Goal: Task Accomplishment & Management: Manage account settings

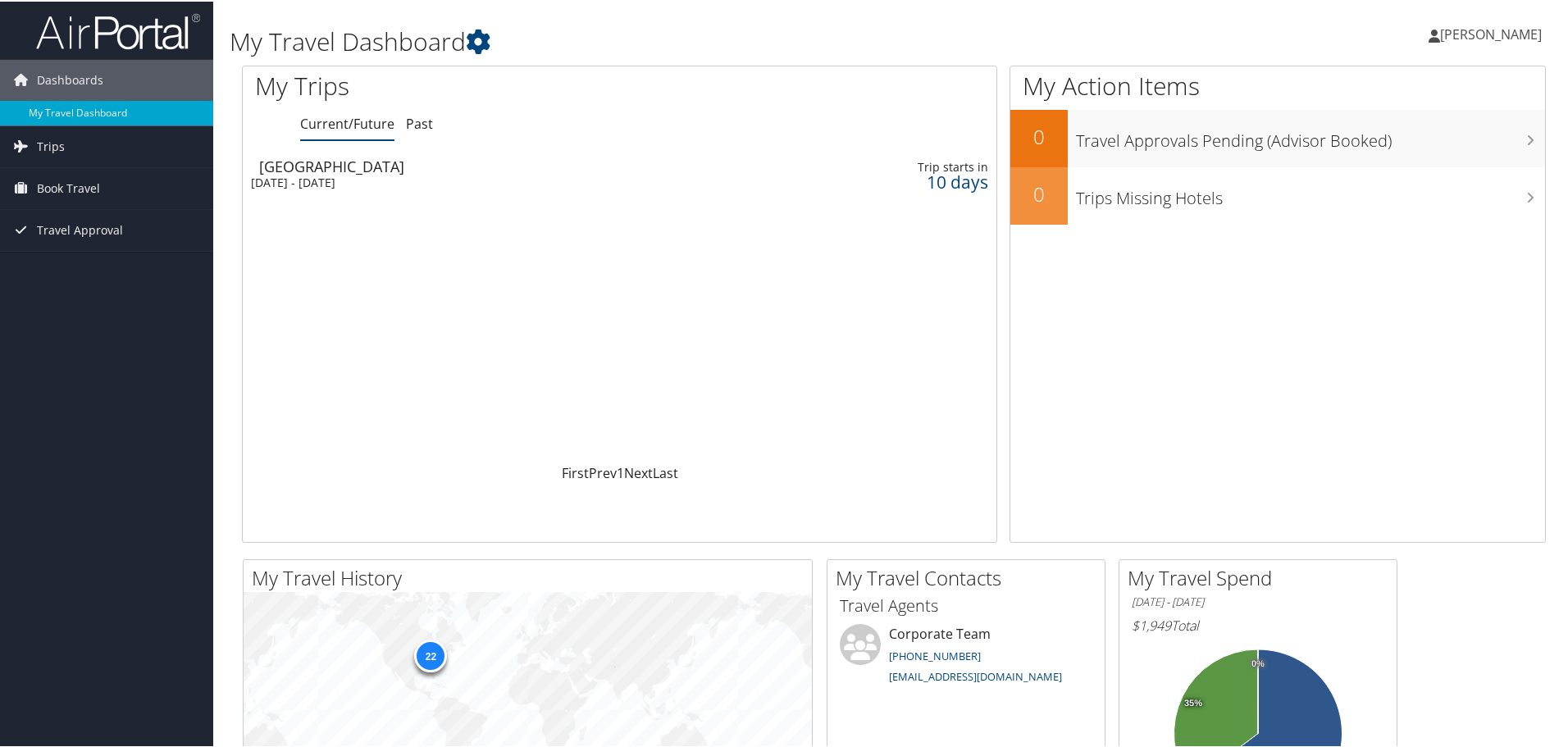
click at [332, 181] on div "[DATE] - [DATE]" at bounding box center [490, 180] width 479 height 15
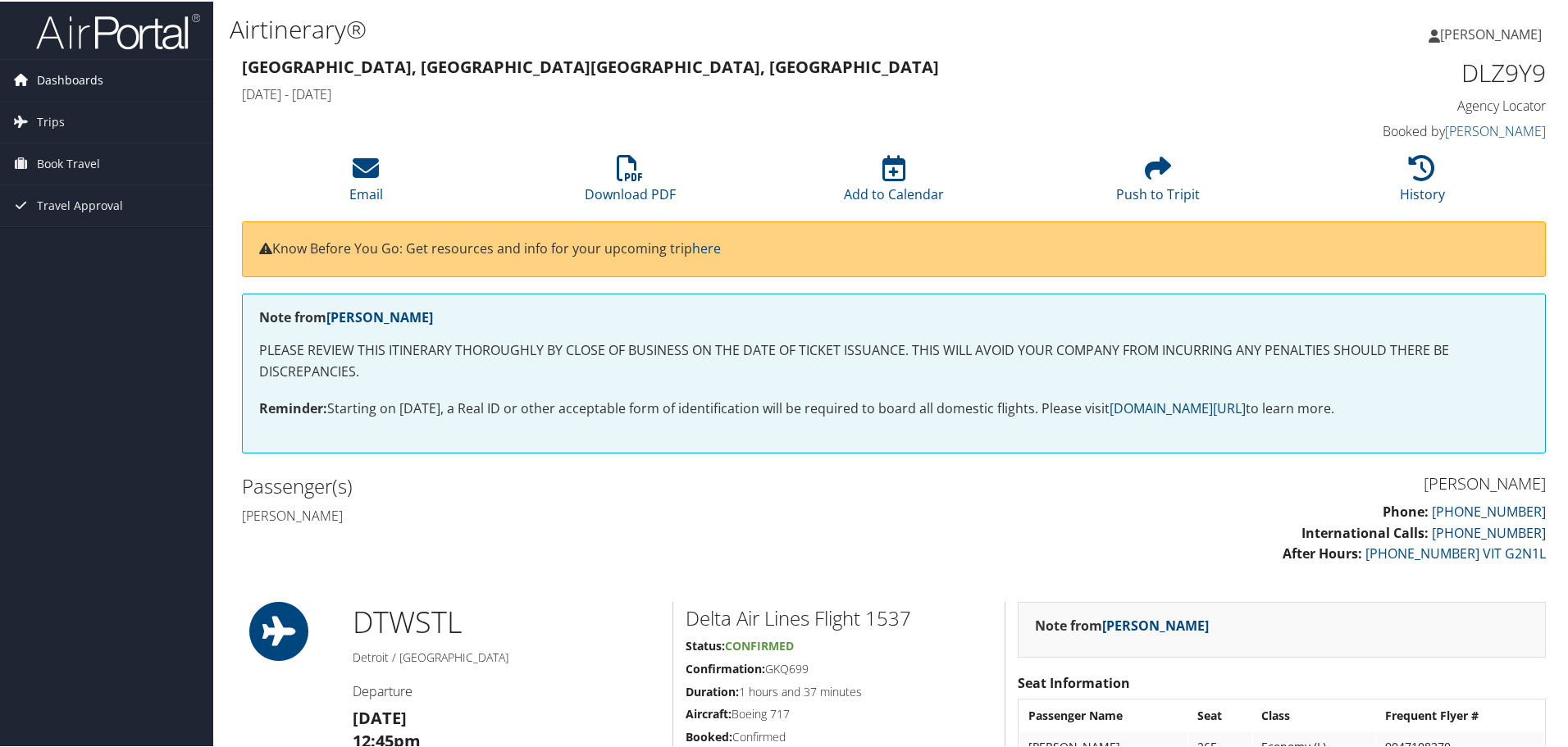
click at [96, 81] on span "Dashboards" at bounding box center [70, 79] width 66 height 41
click at [80, 102] on link "My Travel Dashboard" at bounding box center [106, 111] width 213 height 25
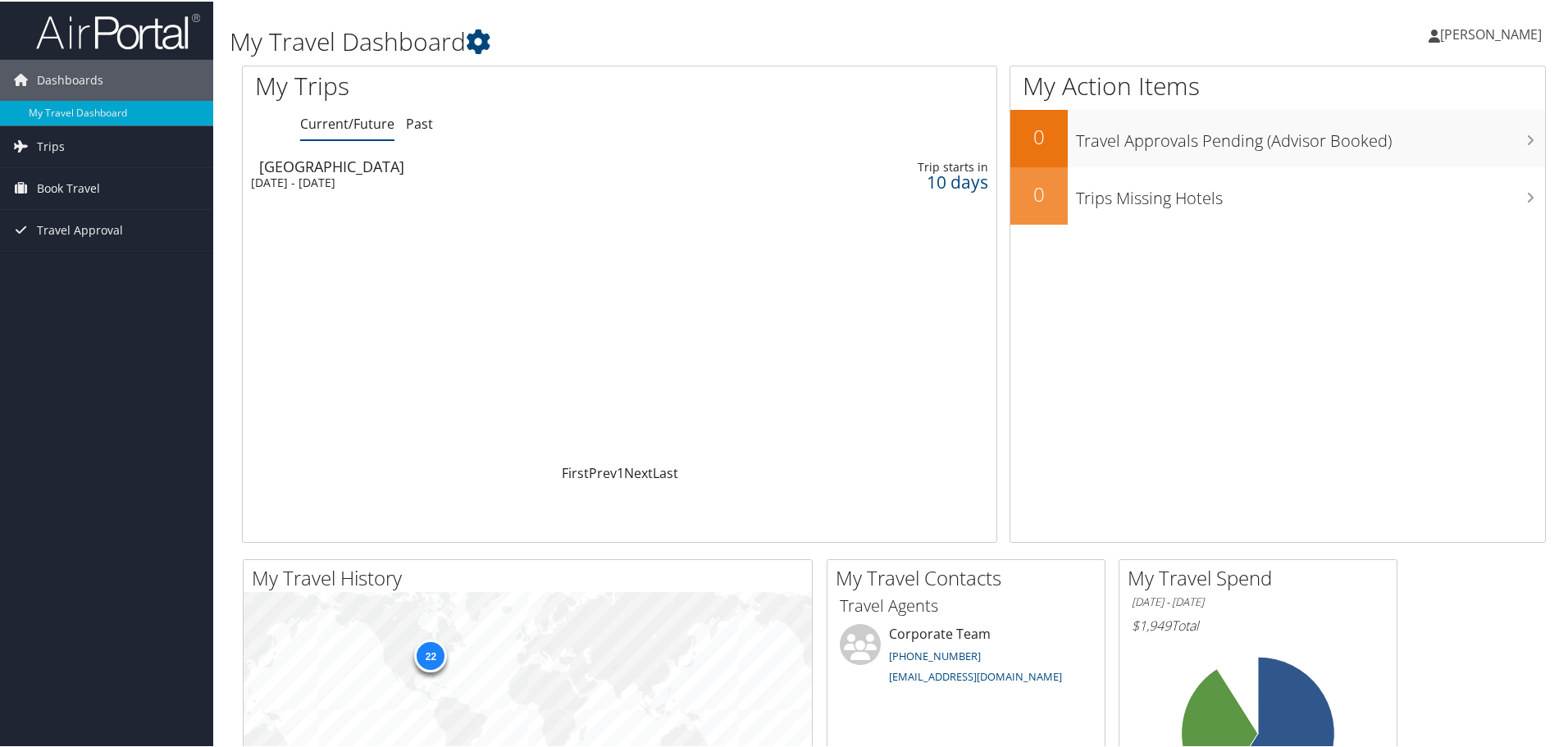
click at [1493, 35] on span "[PERSON_NAME]" at bounding box center [1491, 33] width 102 height 18
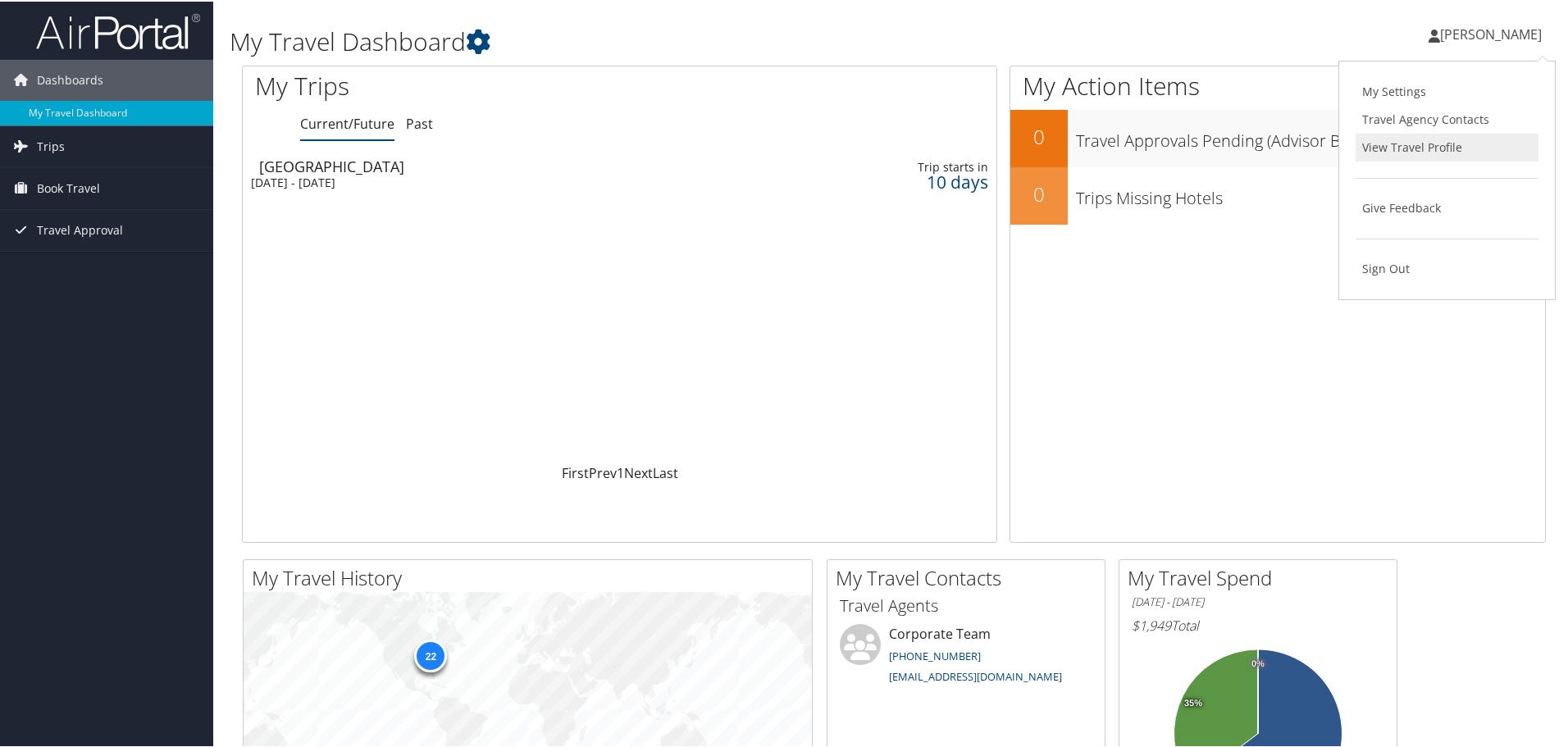
click at [1399, 149] on link "View Travel Profile" at bounding box center [1447, 146] width 183 height 28
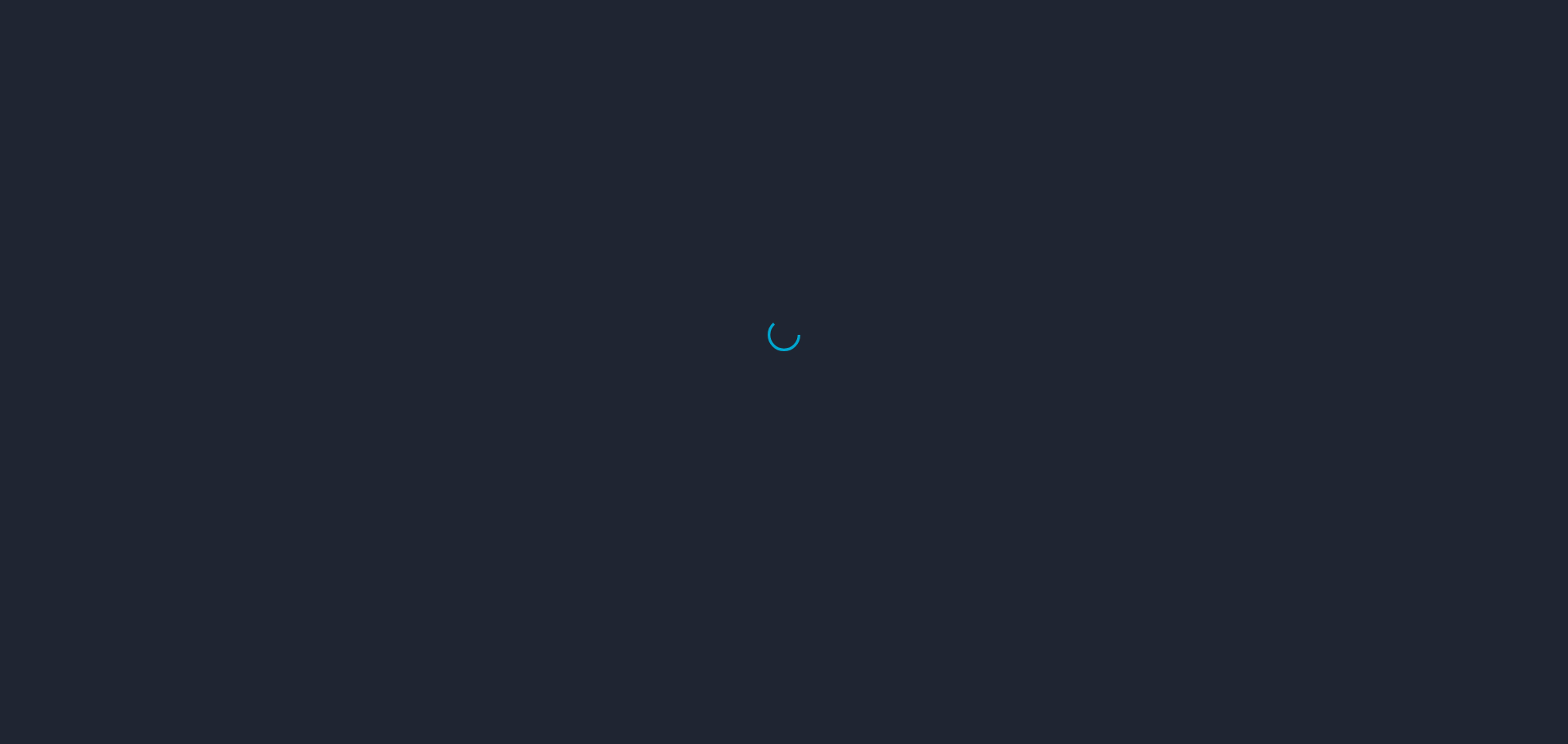
select select "US"
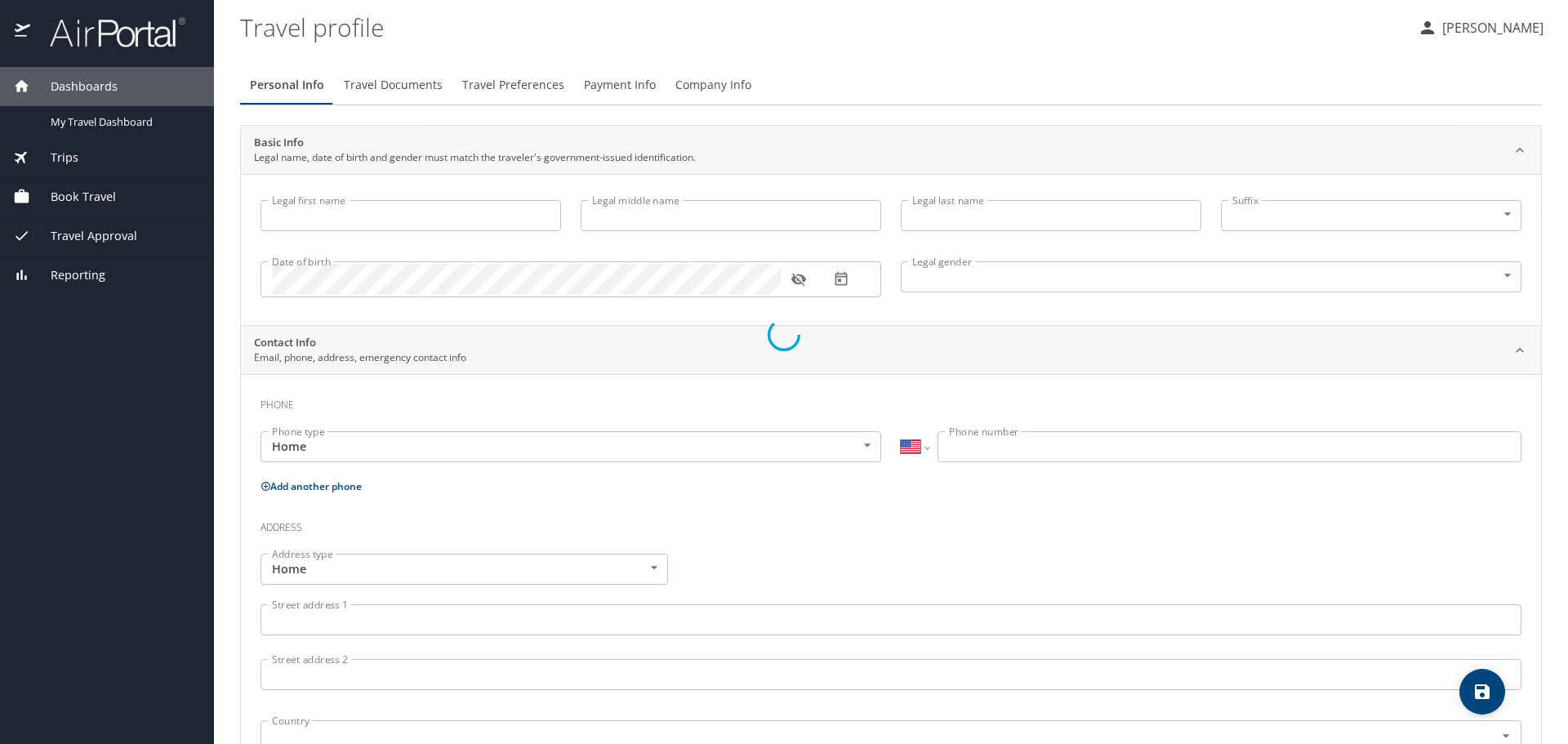
type input "Zachary"
type input "Burk"
type input "Male"
type input "Dawn"
type input "Burk"
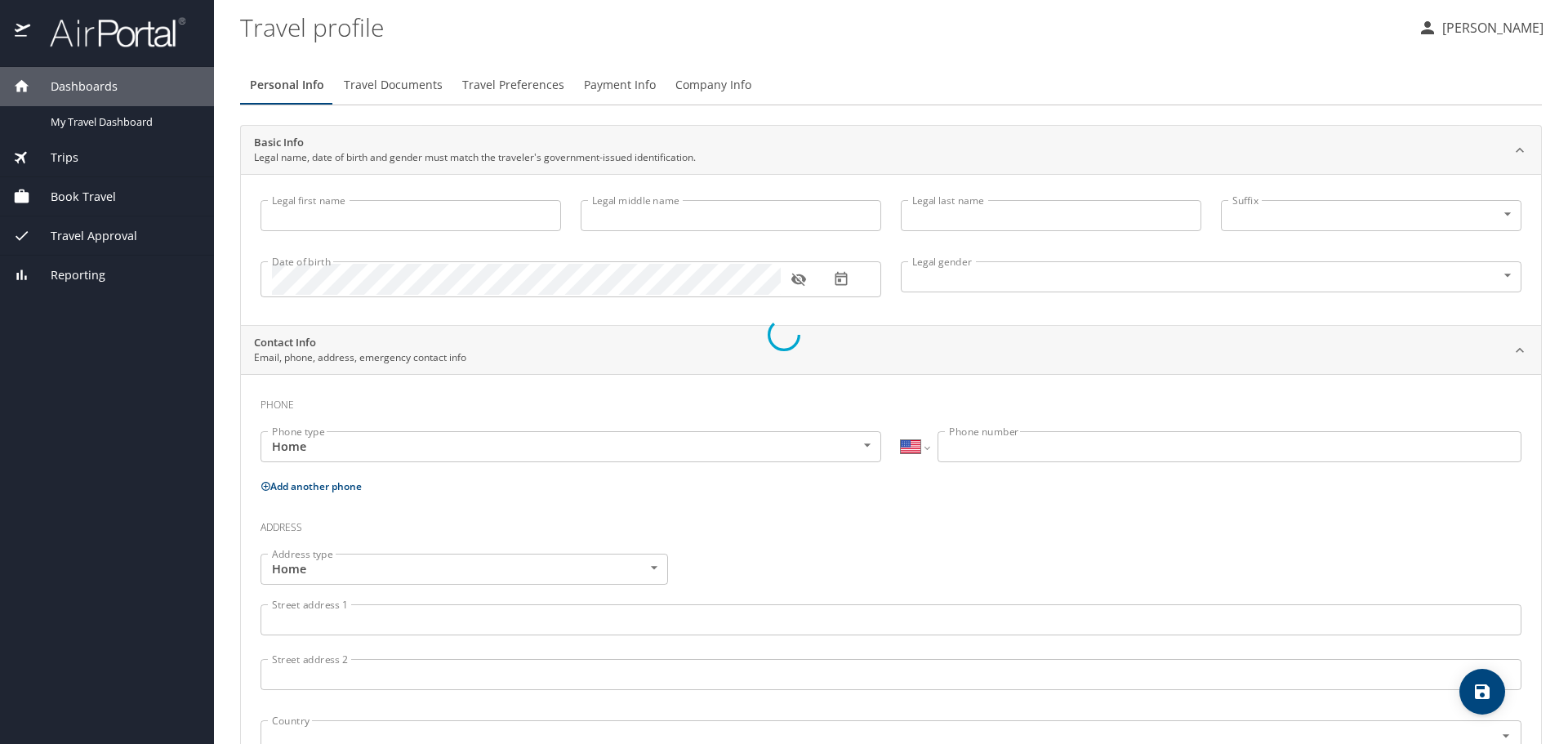
select select "PE"
type input "(074) 030239"
select select "PE"
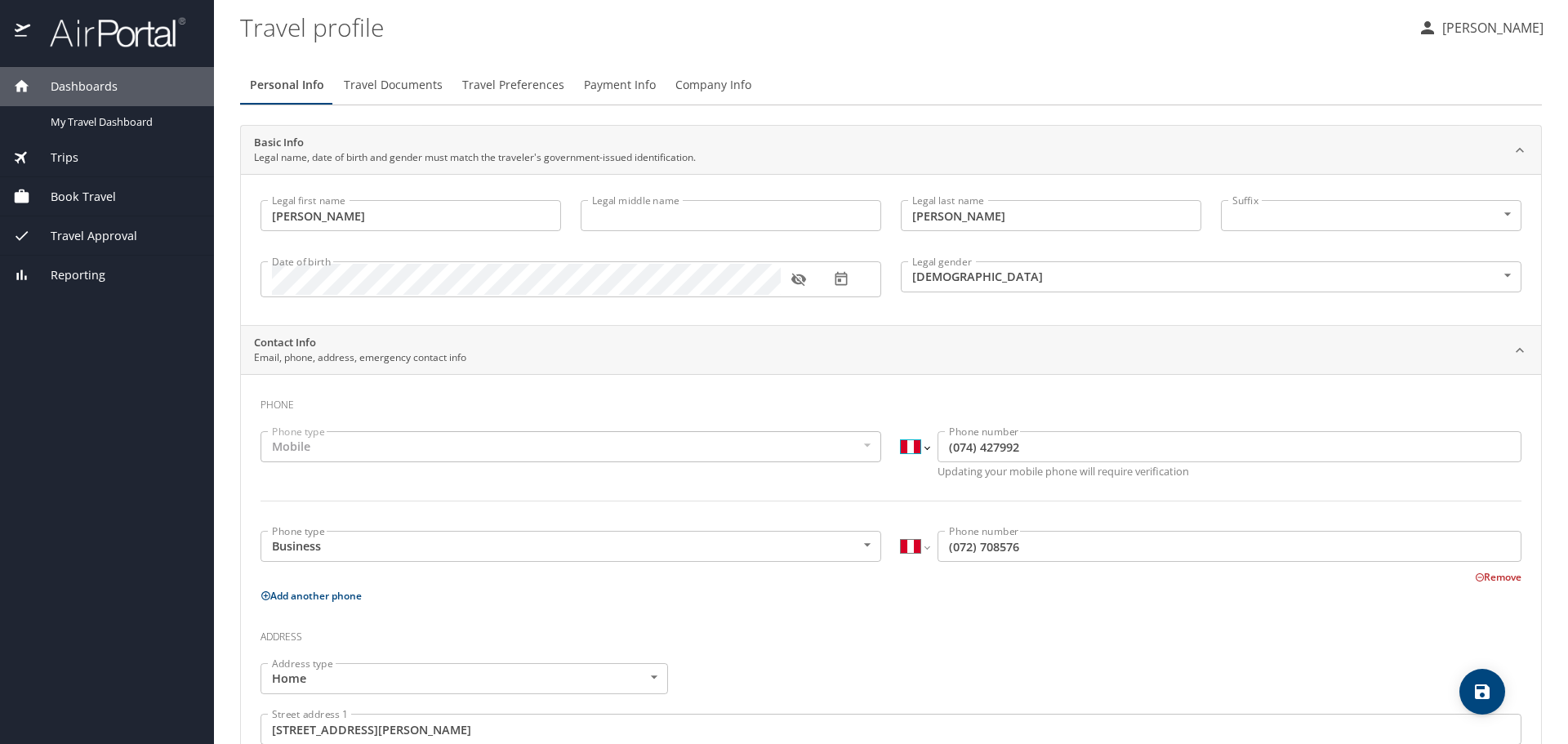
click at [921, 445] on select "International Afghanistan Åland Islands Albania Algeria American Samoa Andorra …" at bounding box center [915, 447] width 28 height 31
select select "US"
click at [901, 432] on select "International Afghanistan Åland Islands Albania Algeria American Samoa Andorra …" at bounding box center [915, 447] width 28 height 31
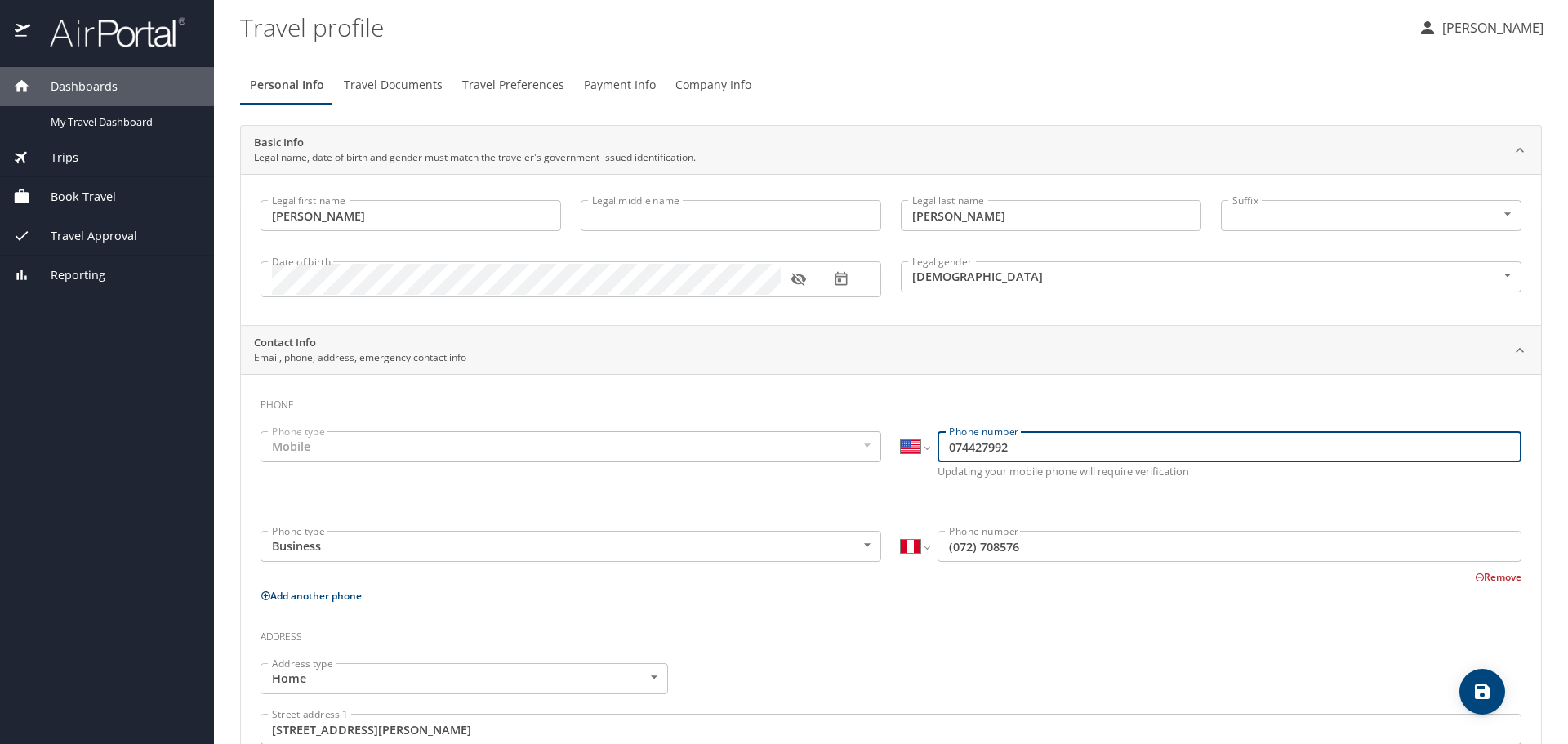
drag, startPoint x: 1008, startPoint y: 442, endPoint x: 850, endPoint y: 437, distance: 158.1
click at [850, 437] on div "Phone type Mobile Mobile Phone type International Afghanistan Åland Islands Alb…" at bounding box center [891, 476] width 1281 height 109
type input "(517) 442-7992"
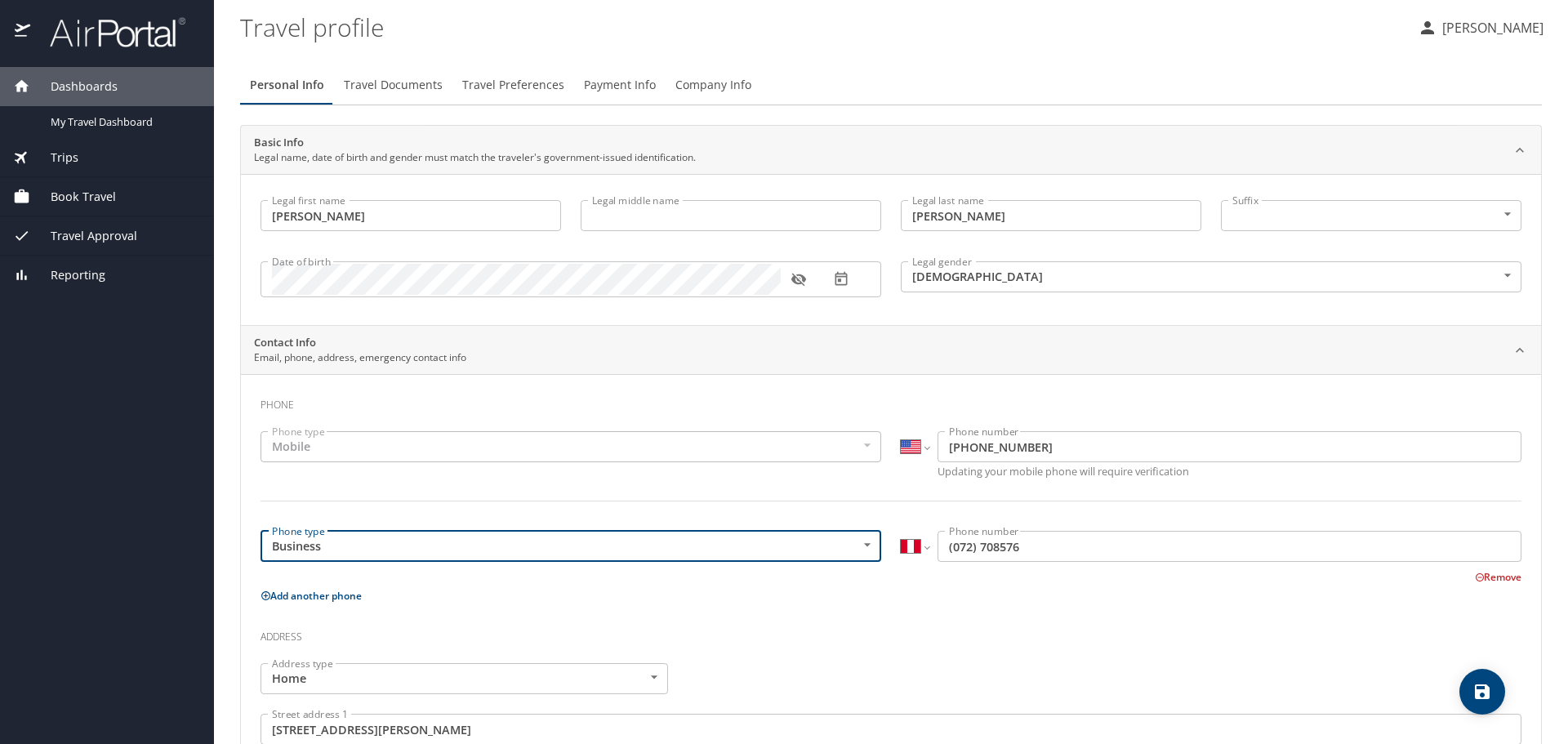
click at [1005, 544] on input "(072) 708576" at bounding box center [1229, 547] width 584 height 31
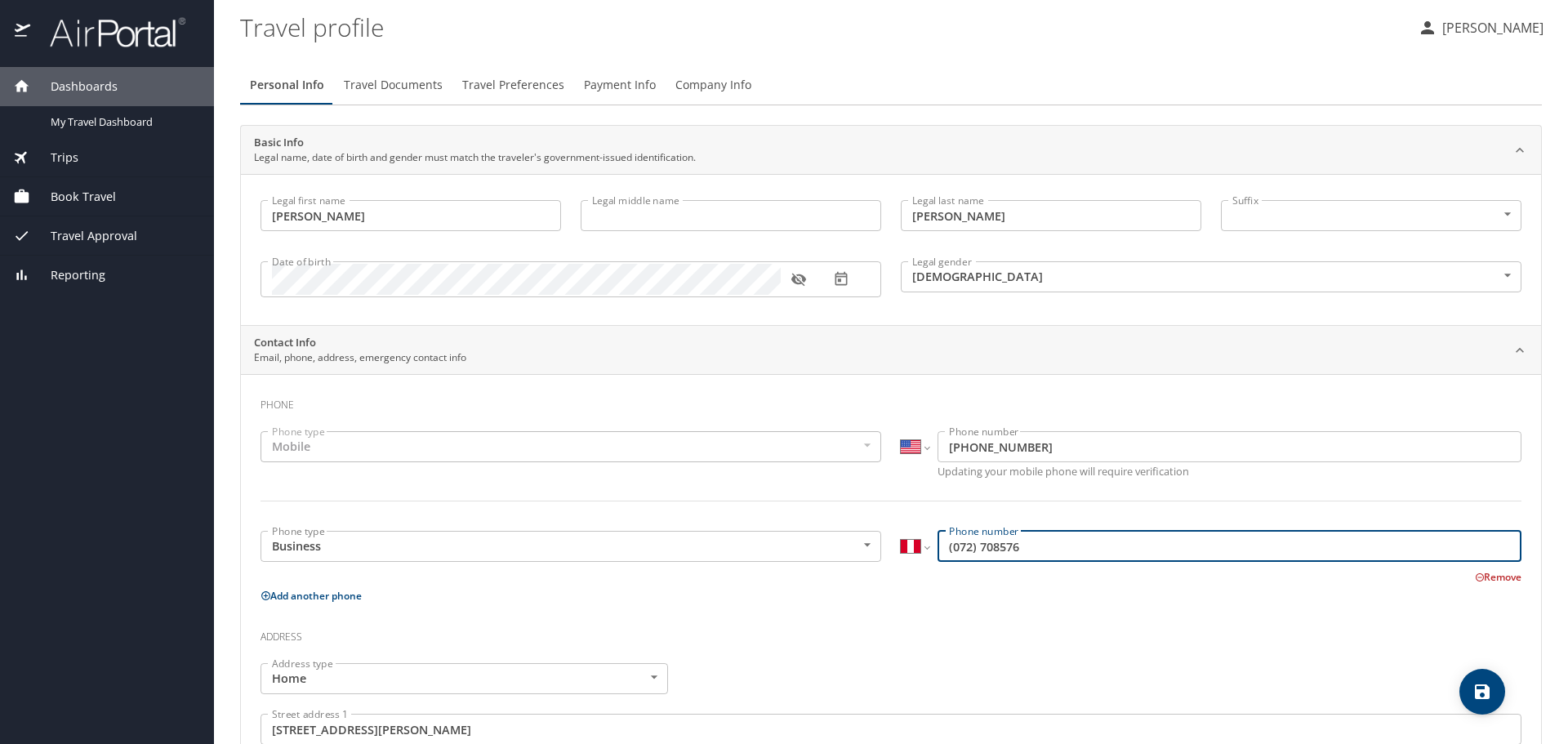
drag, startPoint x: 1054, startPoint y: 547, endPoint x: 891, endPoint y: 541, distance: 163.1
click at [892, 543] on div "International Afghanistan Åland Islands Albania Algeria American Samoa Andorra …" at bounding box center [1210, 549] width 640 height 55
type input "51 72 708576"
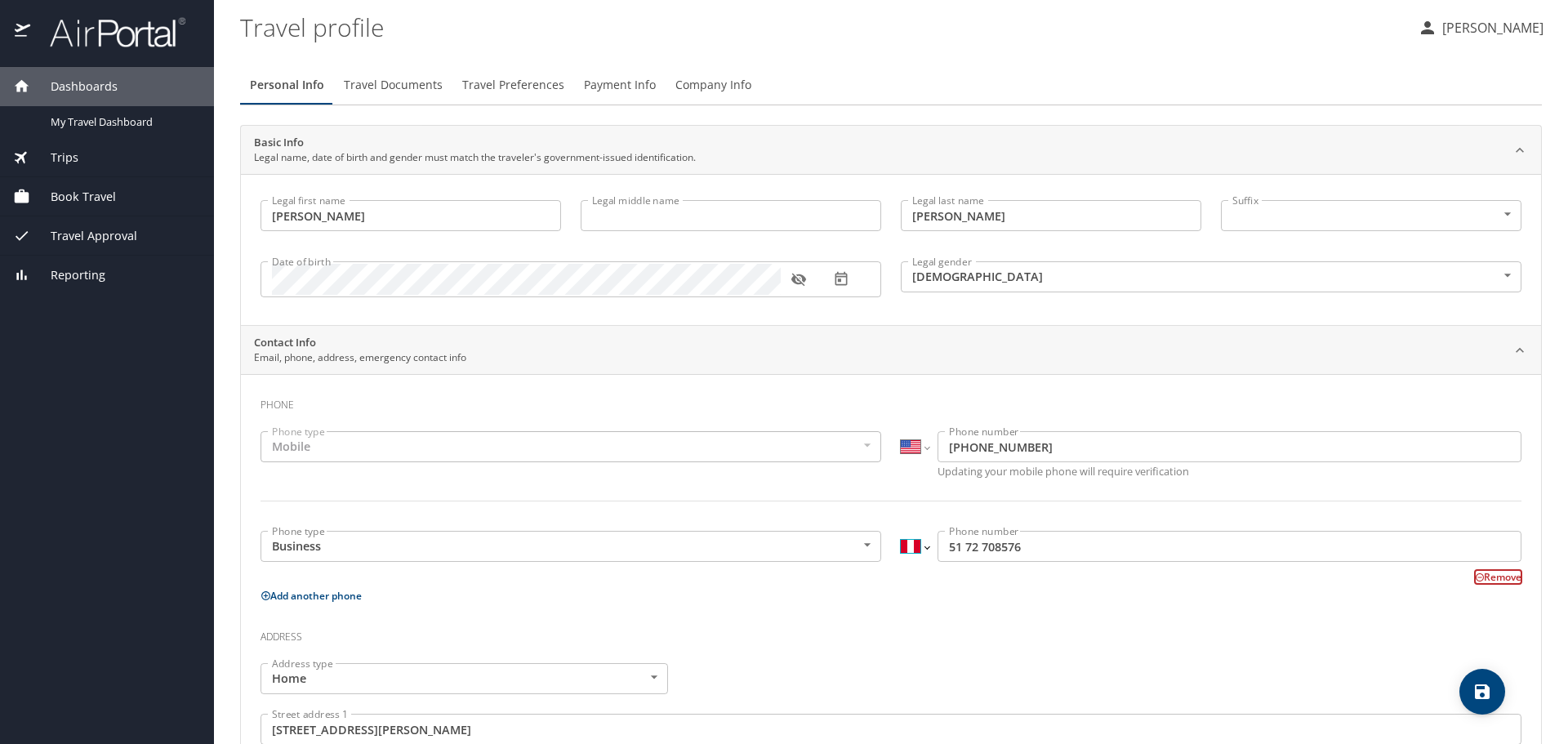
click at [922, 545] on select "International Afghanistan Åland Islands Albania Algeria American Samoa Andorra …" at bounding box center [915, 547] width 28 height 31
select select "US"
click at [901, 532] on select "International Afghanistan Åland Islands Albania Algeria American Samoa Andorra …" at bounding box center [915, 547] width 28 height 31
type input "(517) 270-8576"
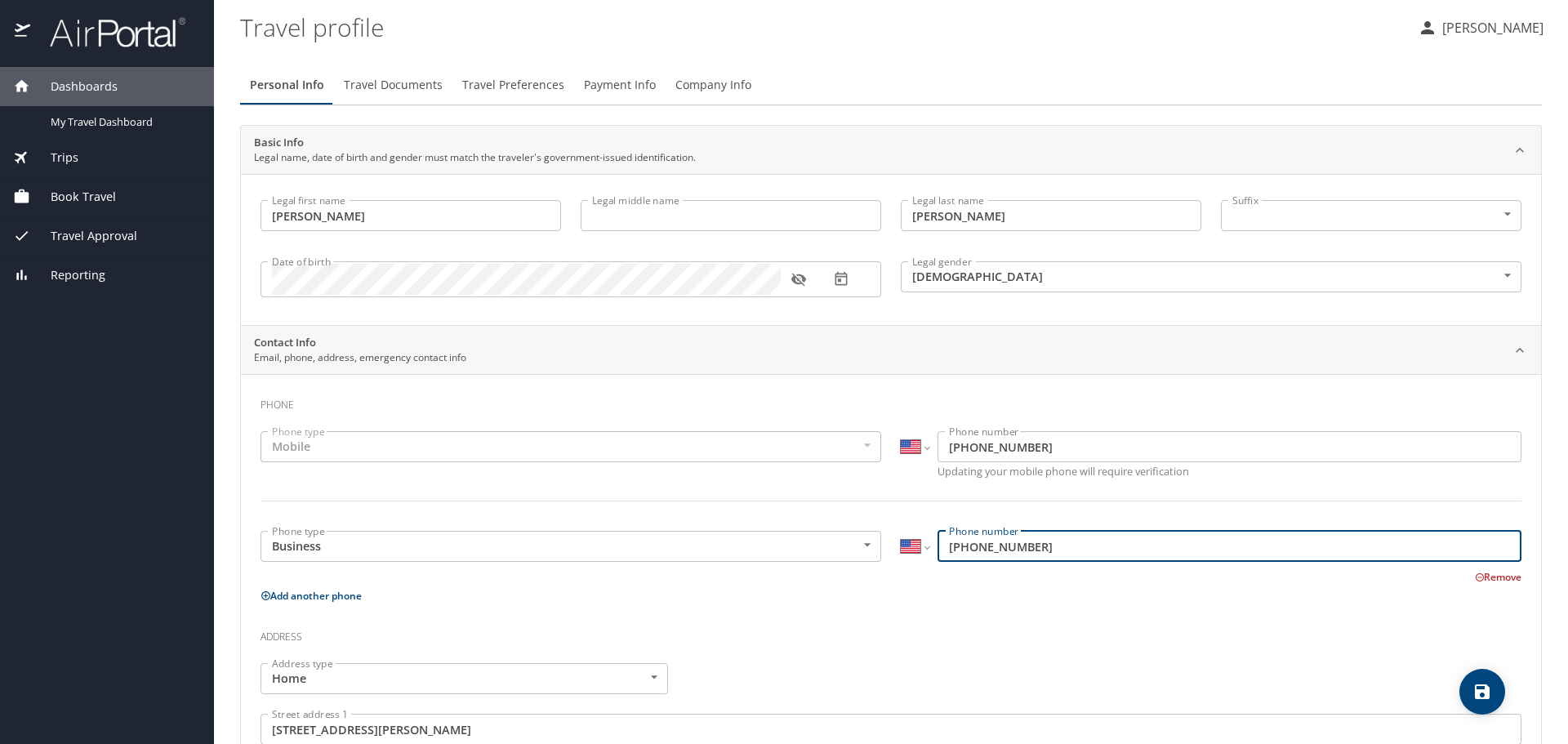
click at [936, 623] on h3 "Address" at bounding box center [891, 633] width 1261 height 28
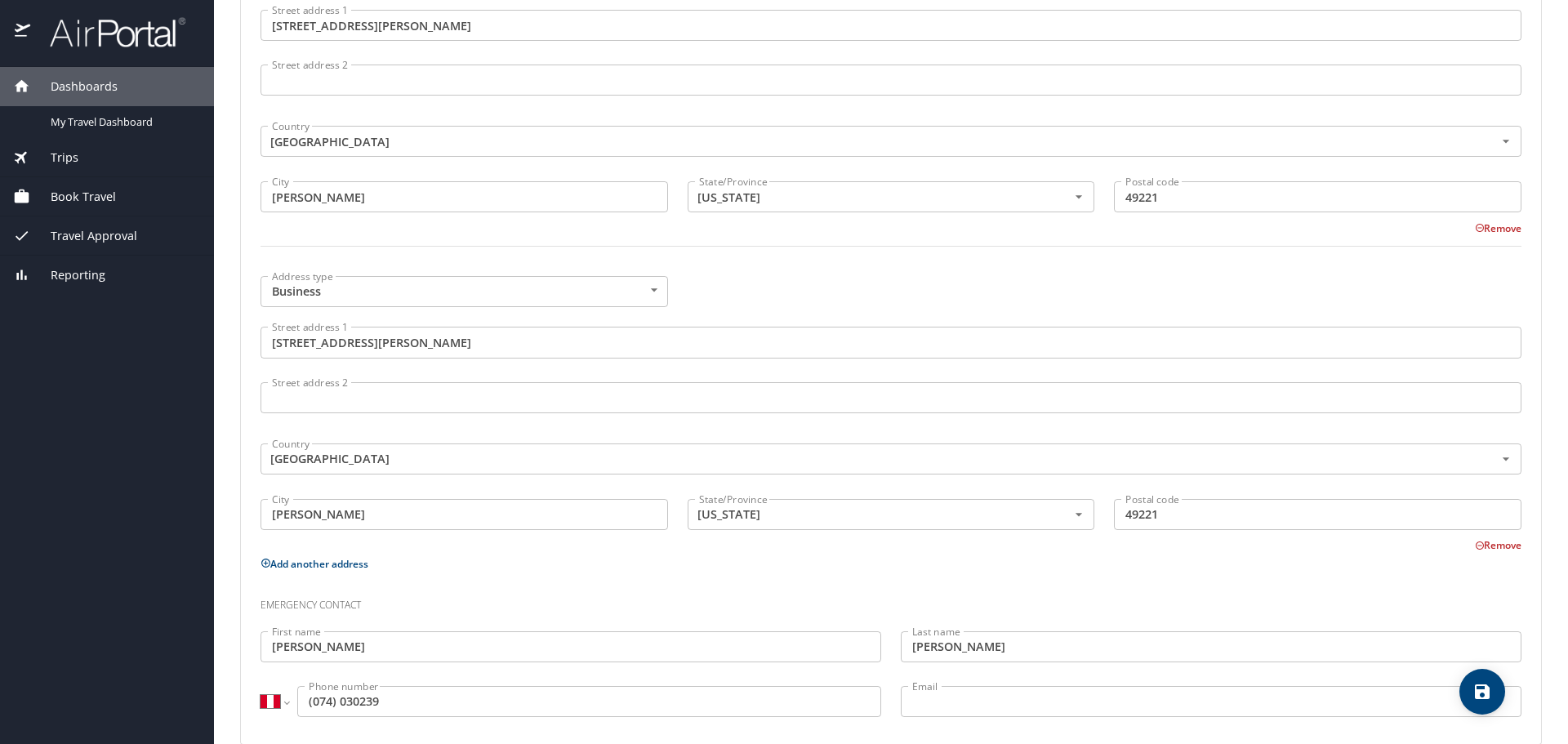
scroll to position [731, 0]
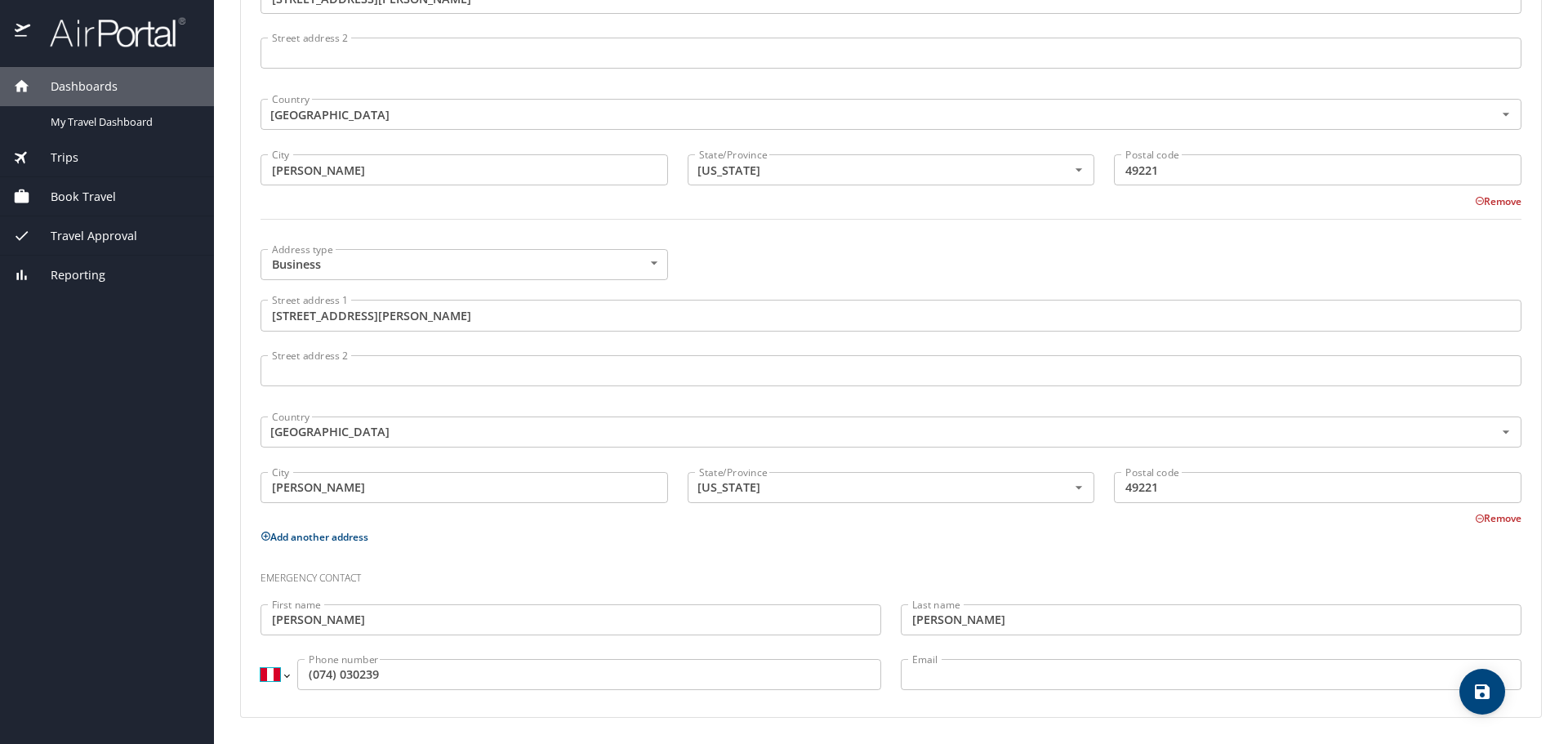
click at [279, 669] on select "International Afghanistan Åland Islands Albania Algeria American Samoa Andorra …" at bounding box center [274, 675] width 28 height 31
select select "US"
click at [260, 660] on select "International Afghanistan Åland Islands Albania Algeria American Samoa Andorra …" at bounding box center [274, 675] width 28 height 31
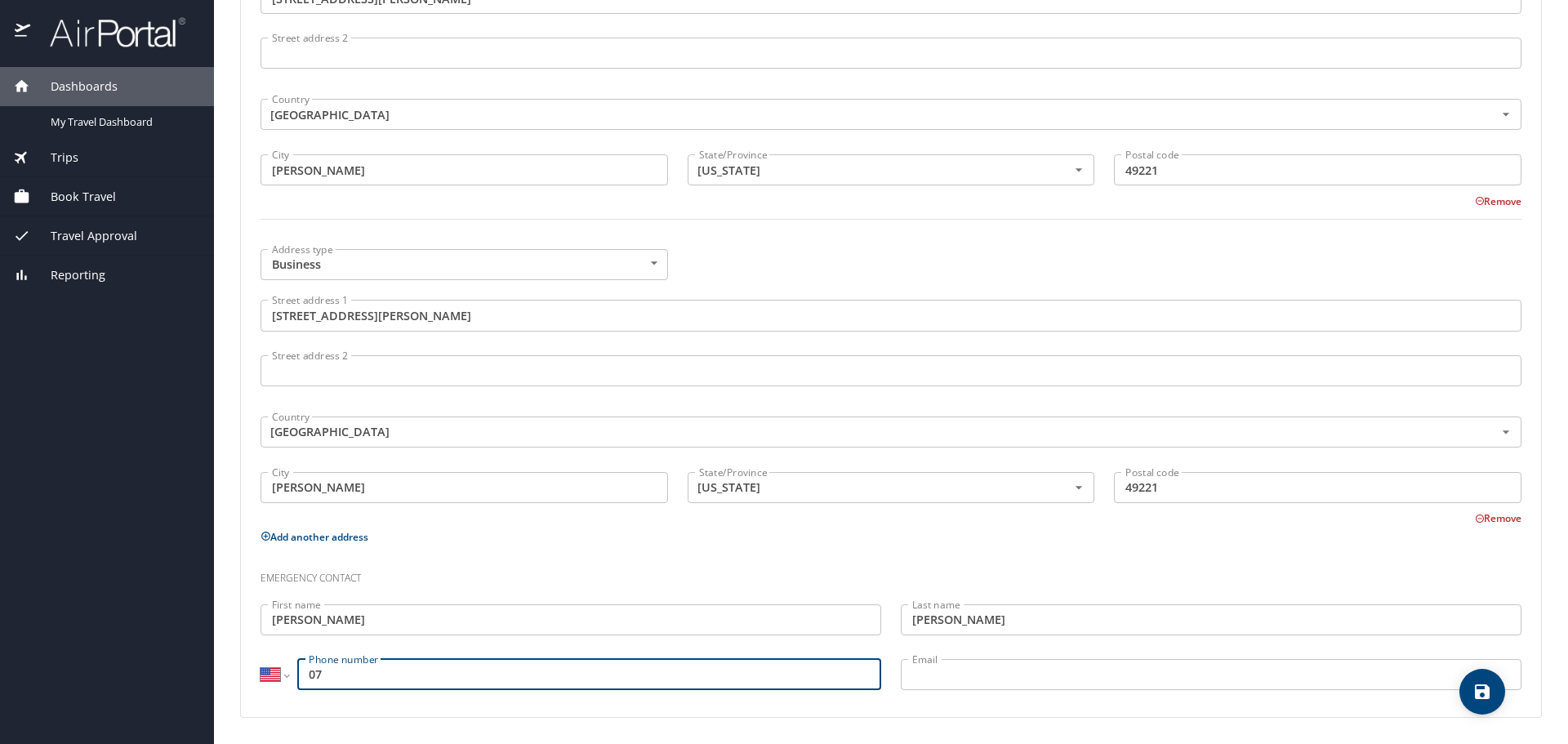
type input "0"
type input "(517) 403-0239"
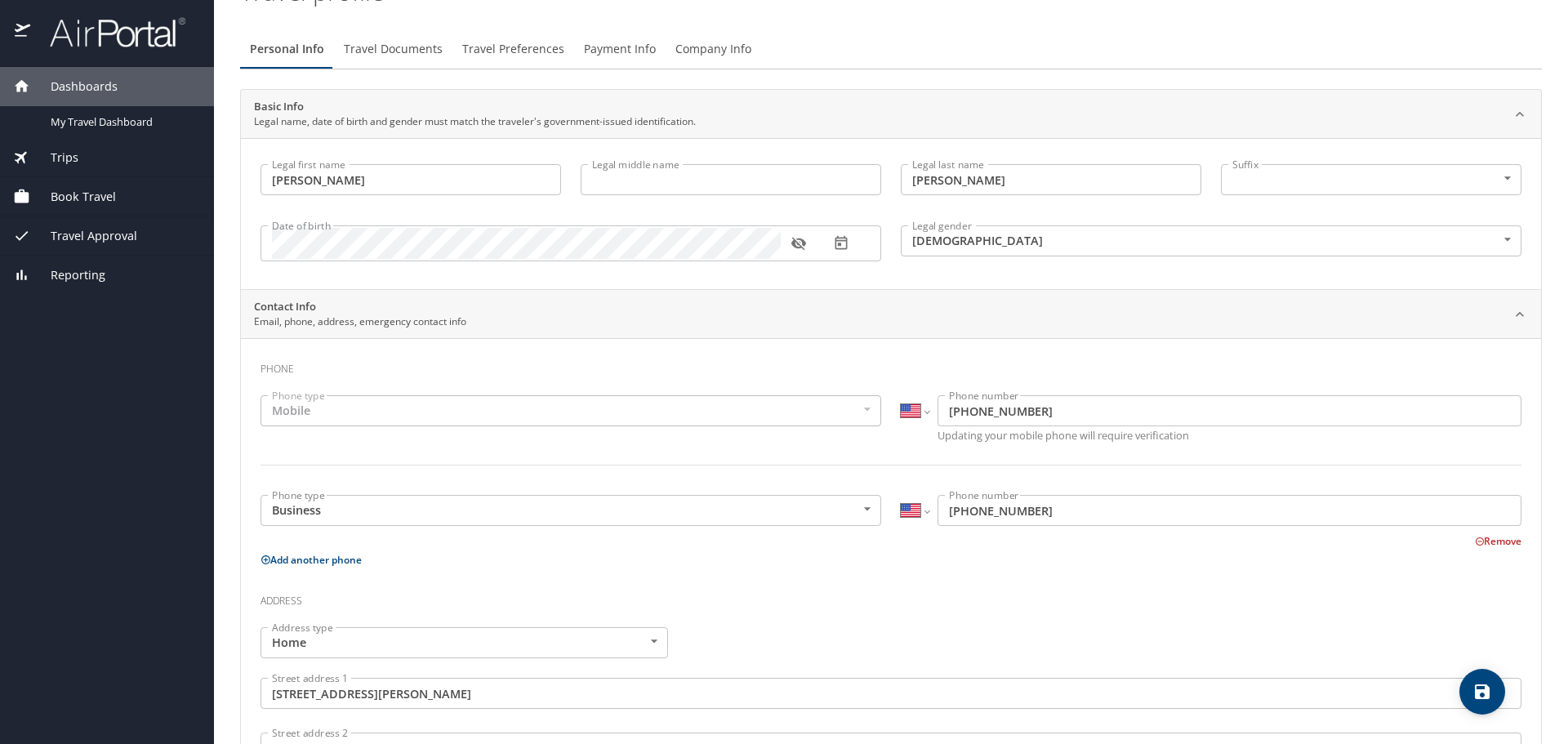
scroll to position [0, 0]
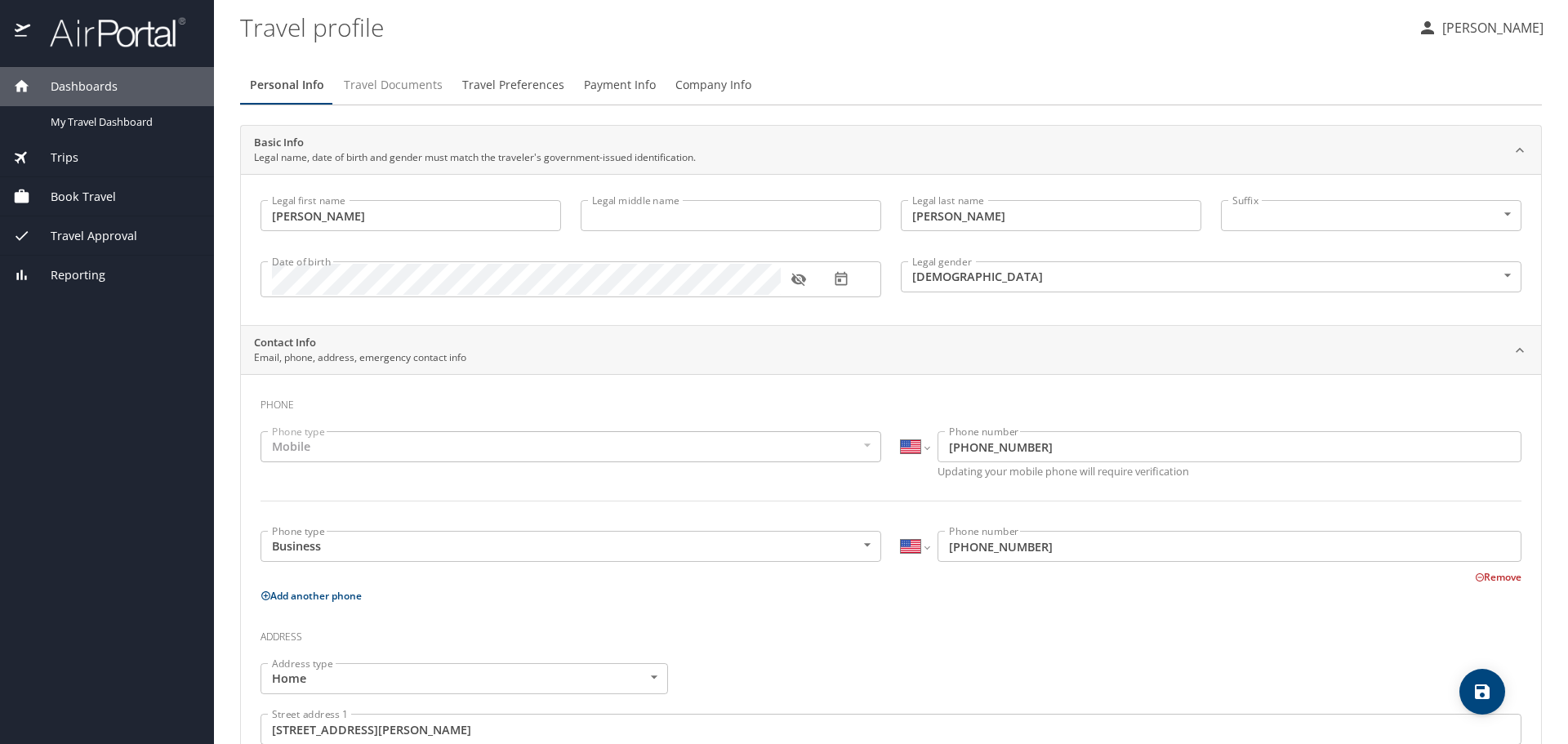
click at [377, 83] on span "Travel Documents" at bounding box center [393, 85] width 99 height 21
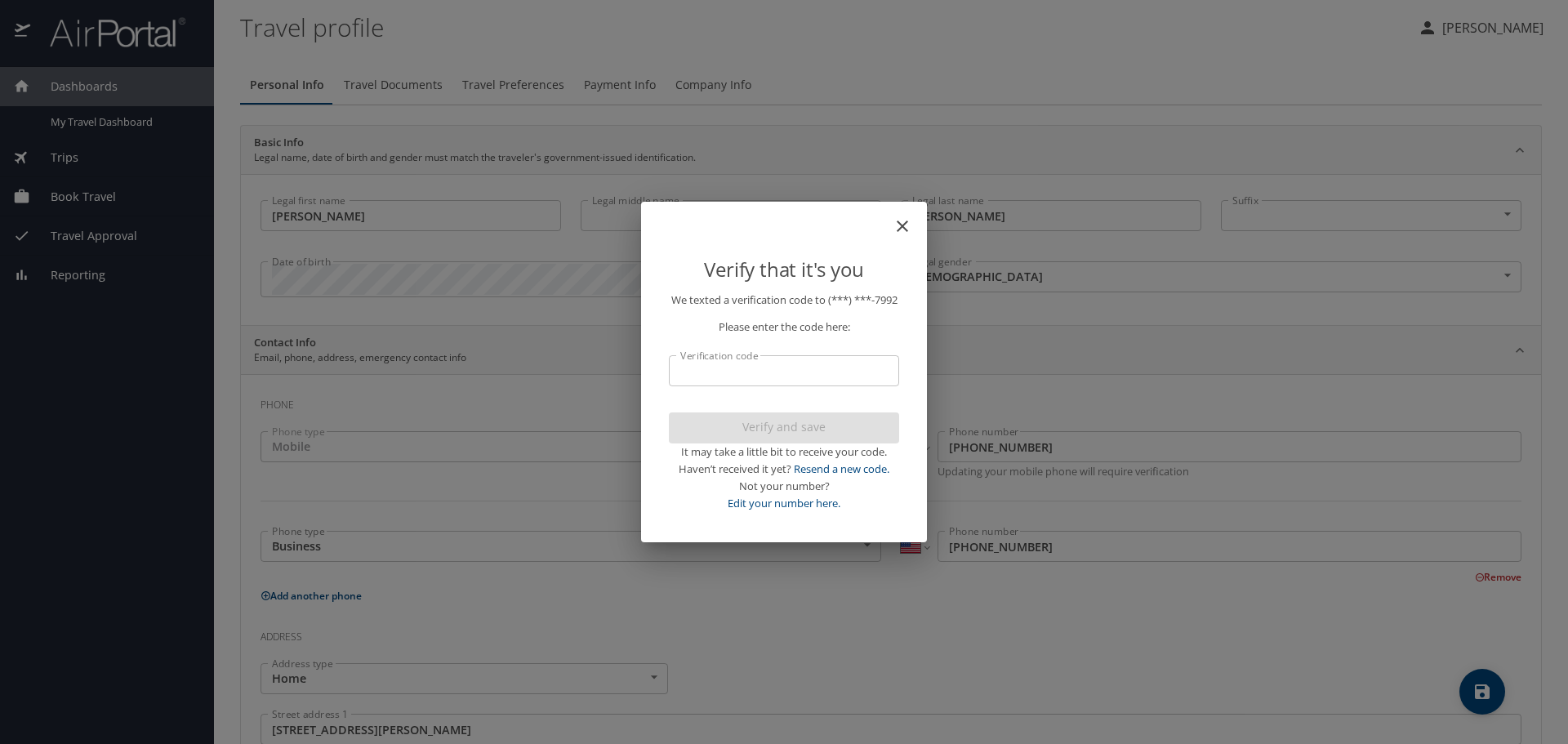
click at [734, 372] on input "Verification code" at bounding box center [784, 371] width 230 height 31
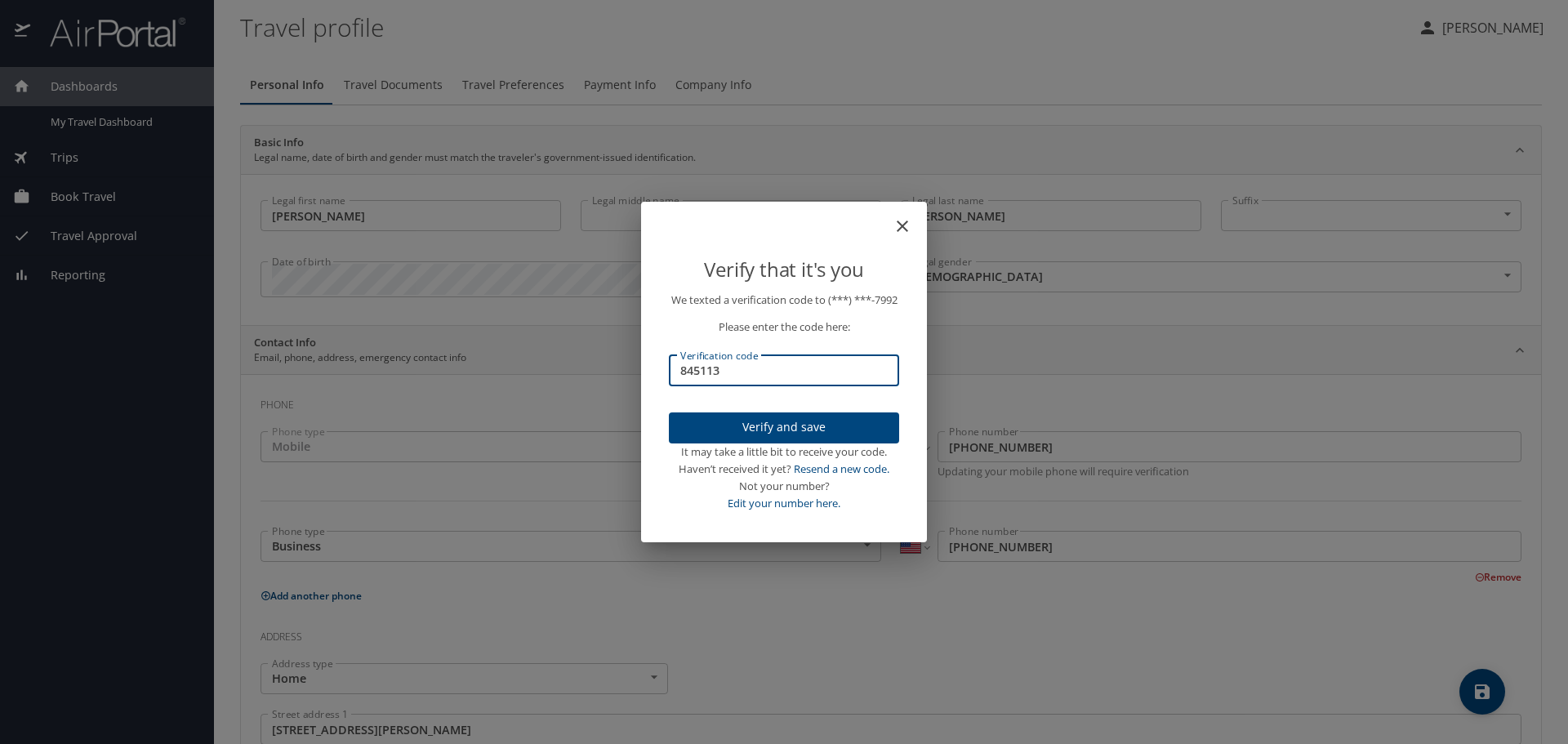
type input "845113"
click at [787, 433] on span "Verify and save" at bounding box center [784, 427] width 205 height 21
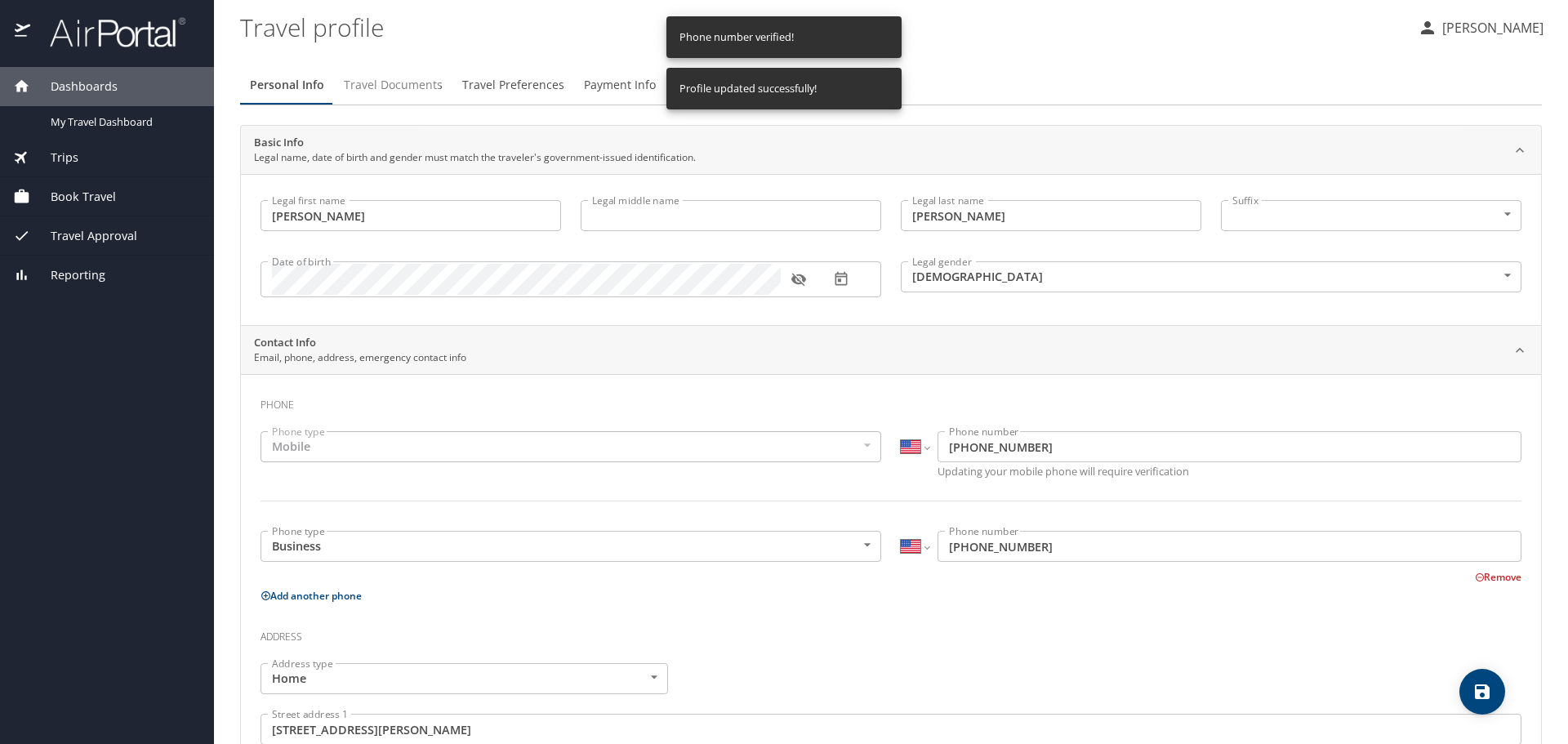
select select "US"
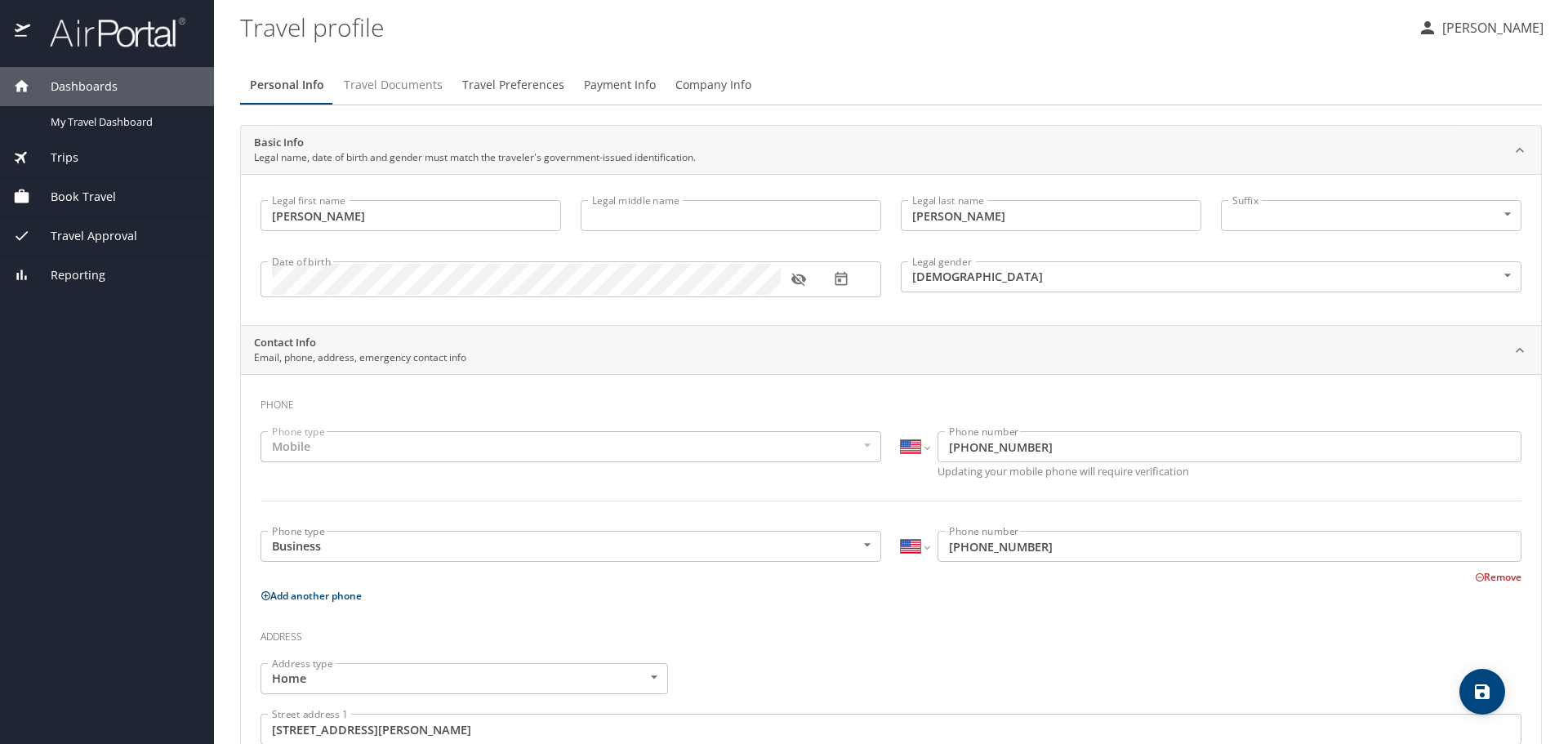
click at [394, 91] on span "Travel Documents" at bounding box center [393, 85] width 99 height 21
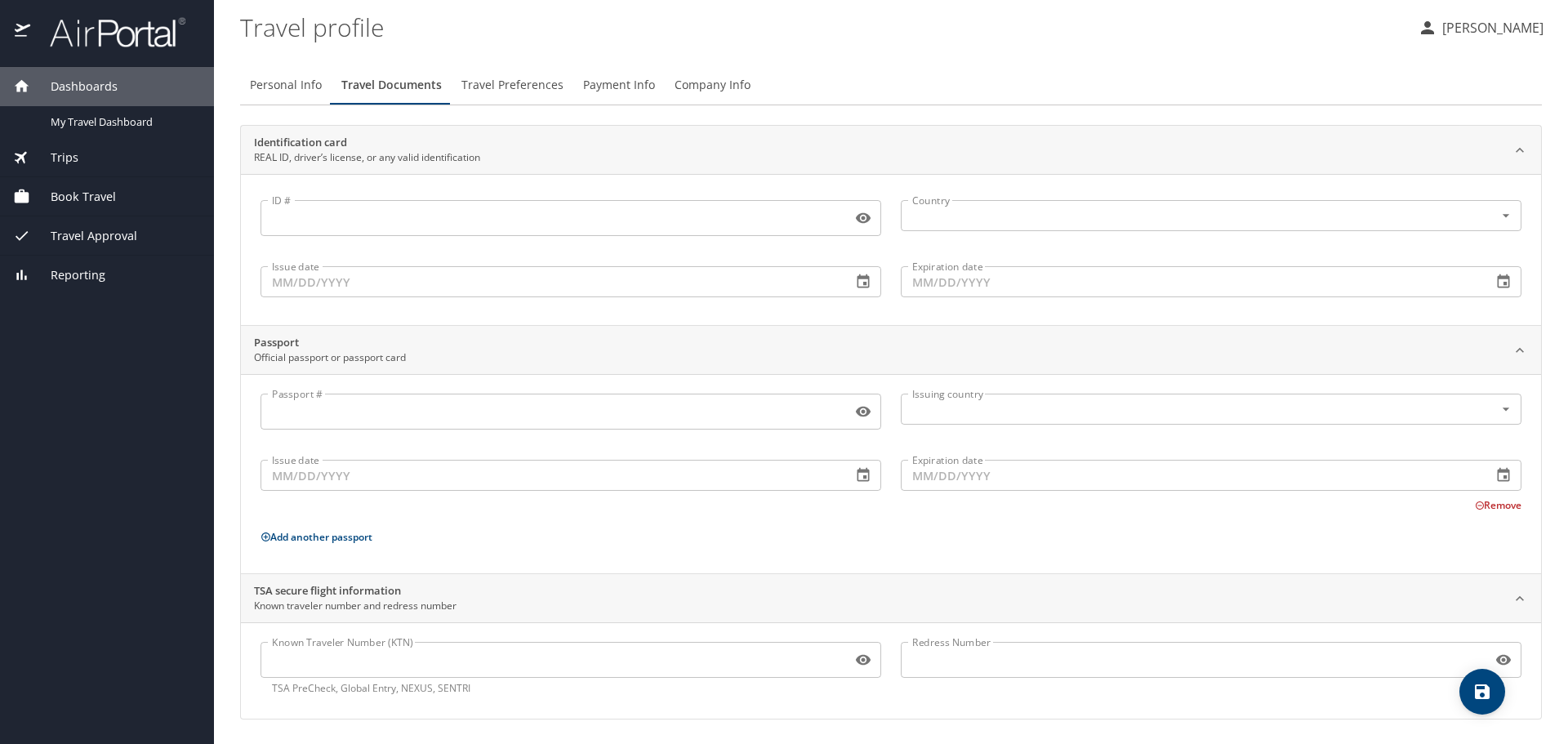
scroll to position [2, 0]
click at [515, 81] on span "Travel Preferences" at bounding box center [512, 84] width 102 height 21
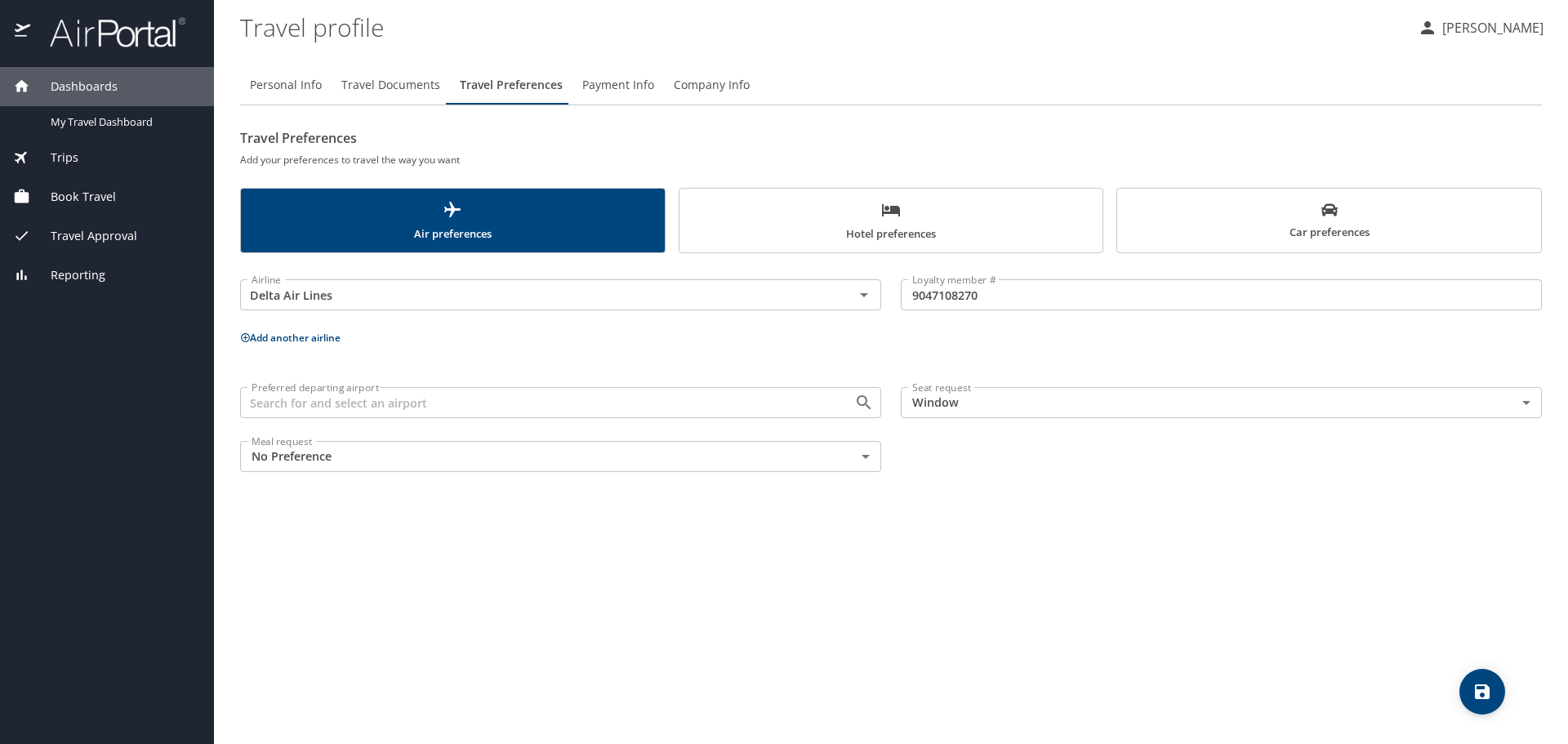
scroll to position [0, 0]
click at [711, 459] on body "Dashboards My Travel Dashboard Trips Current / Future Trips Past Trips Trips Mi…" at bounding box center [784, 372] width 1568 height 744
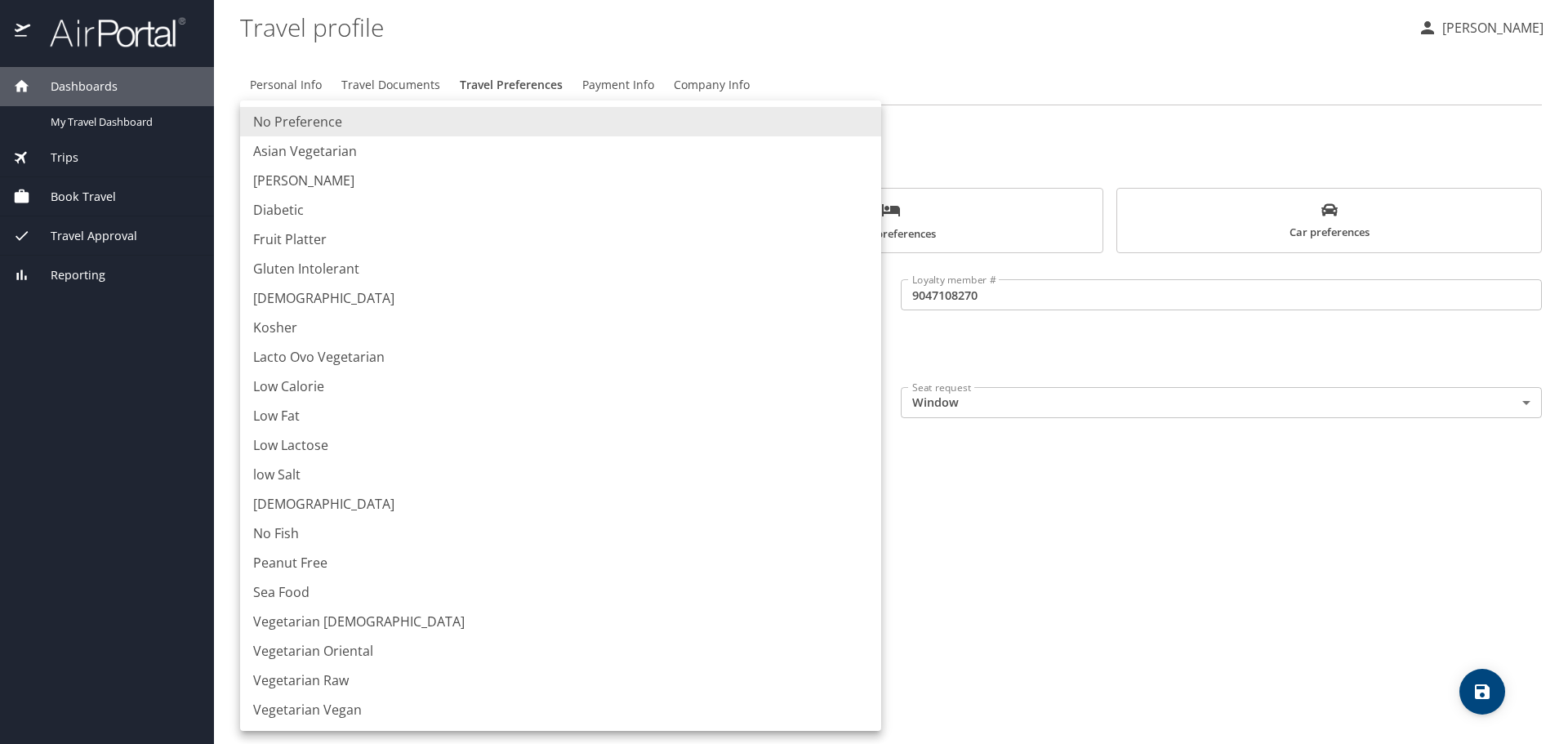
click at [1076, 532] on div at bounding box center [784, 372] width 1568 height 744
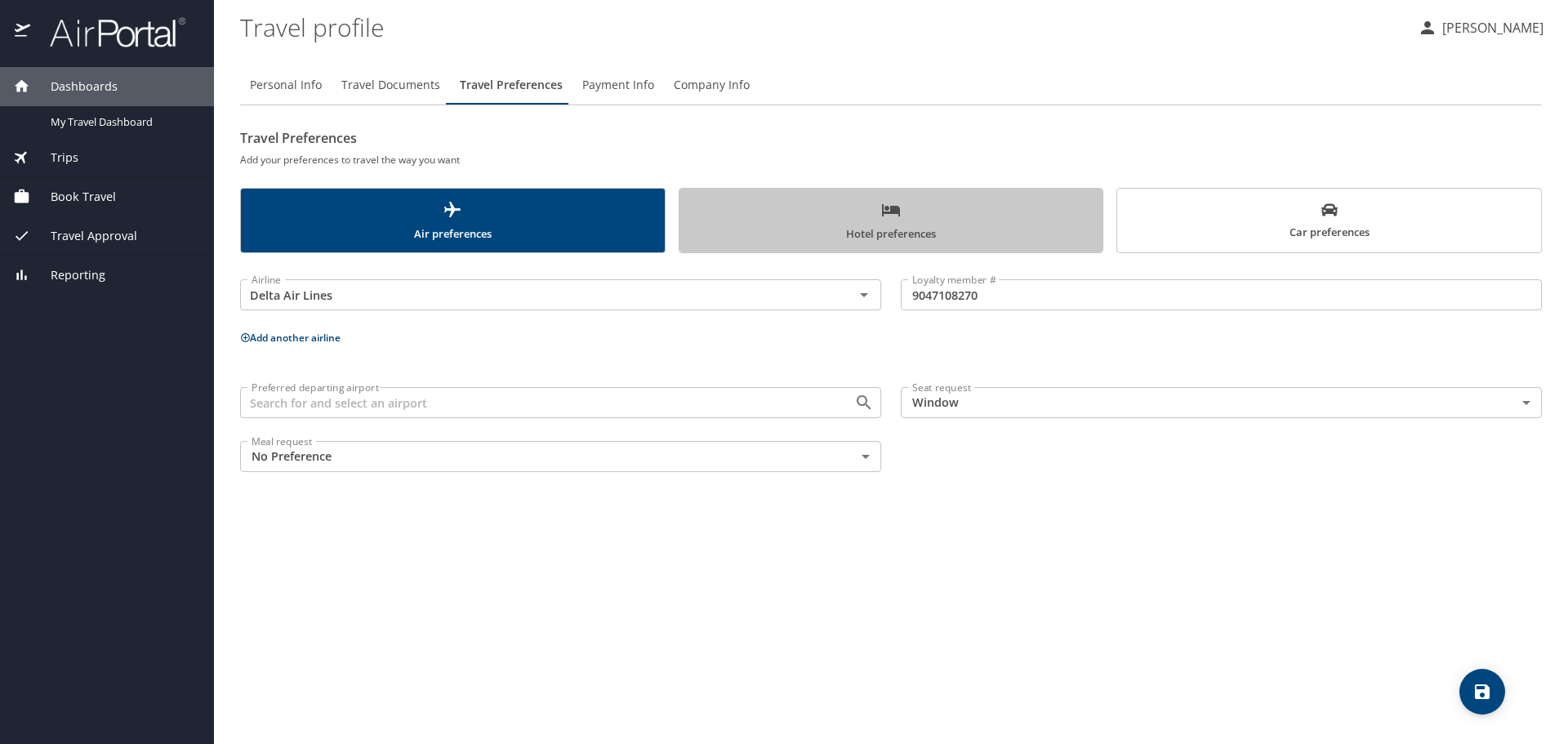
click at [797, 208] on span "Hotel preferences" at bounding box center [891, 222] width 404 height 43
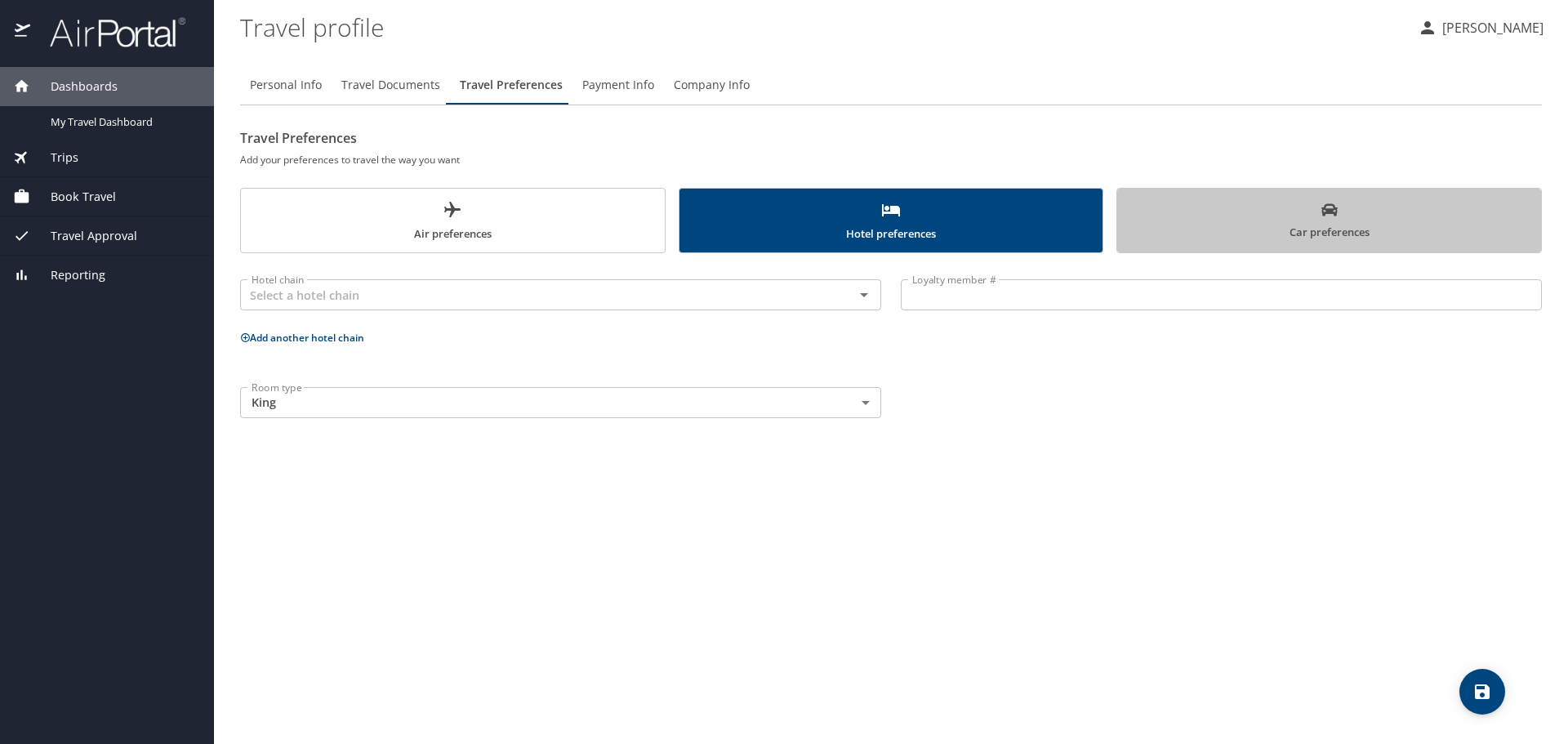
click at [1396, 219] on span "Car preferences" at bounding box center [1329, 222] width 404 height 40
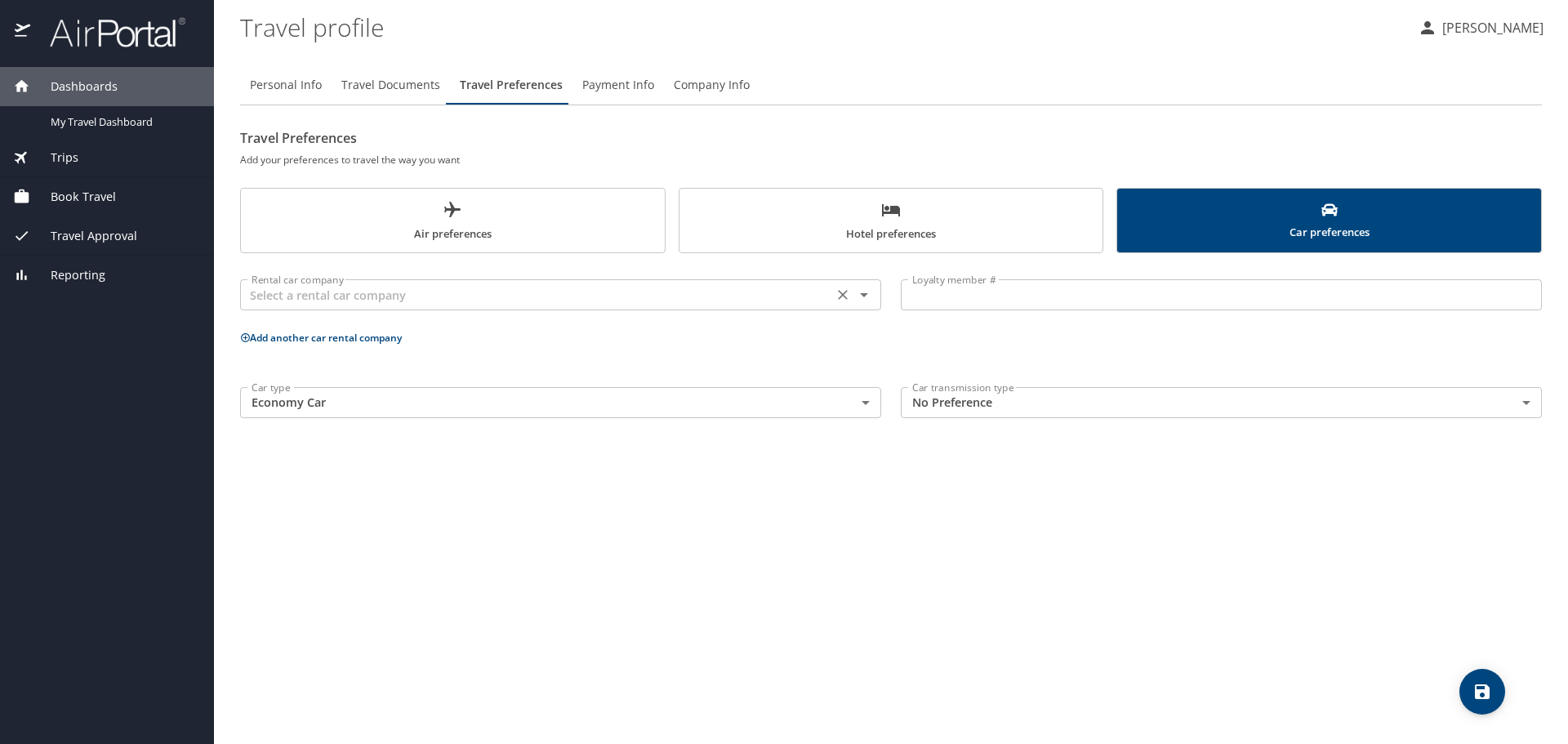
click at [858, 289] on icon "Open" at bounding box center [864, 295] width 20 height 20
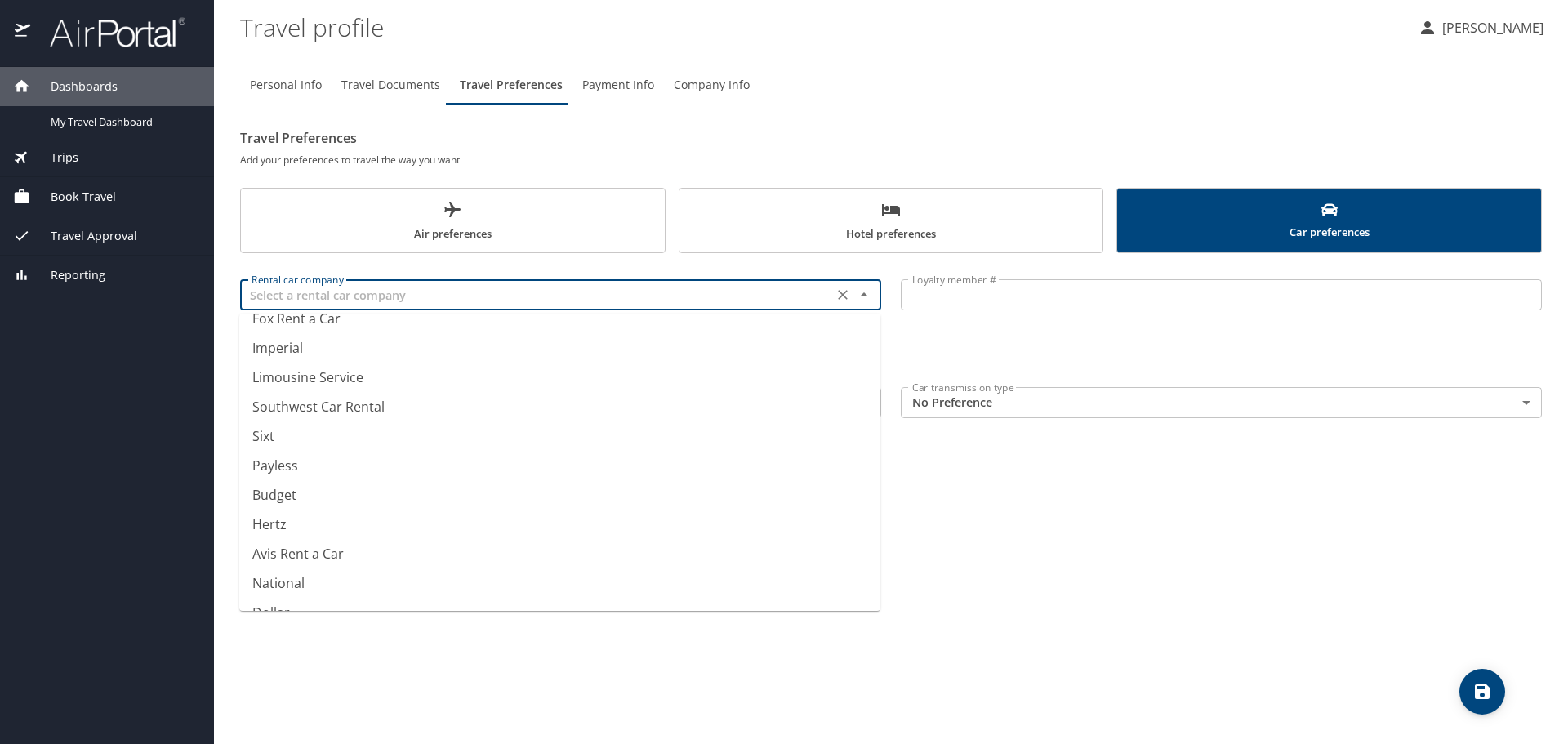
scroll to position [216, 0]
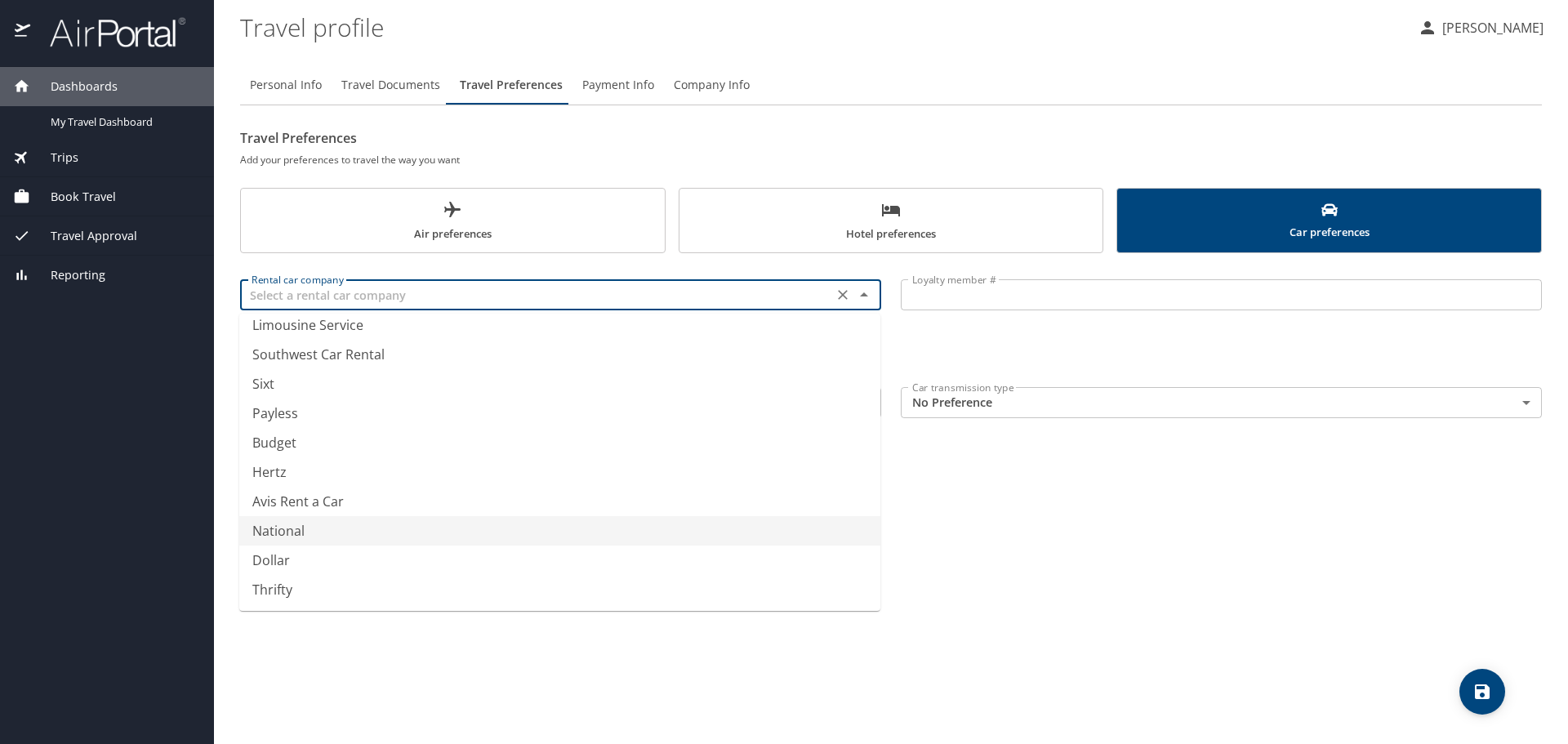
click at [303, 522] on li "National" at bounding box center [560, 531] width 641 height 29
type input "National"
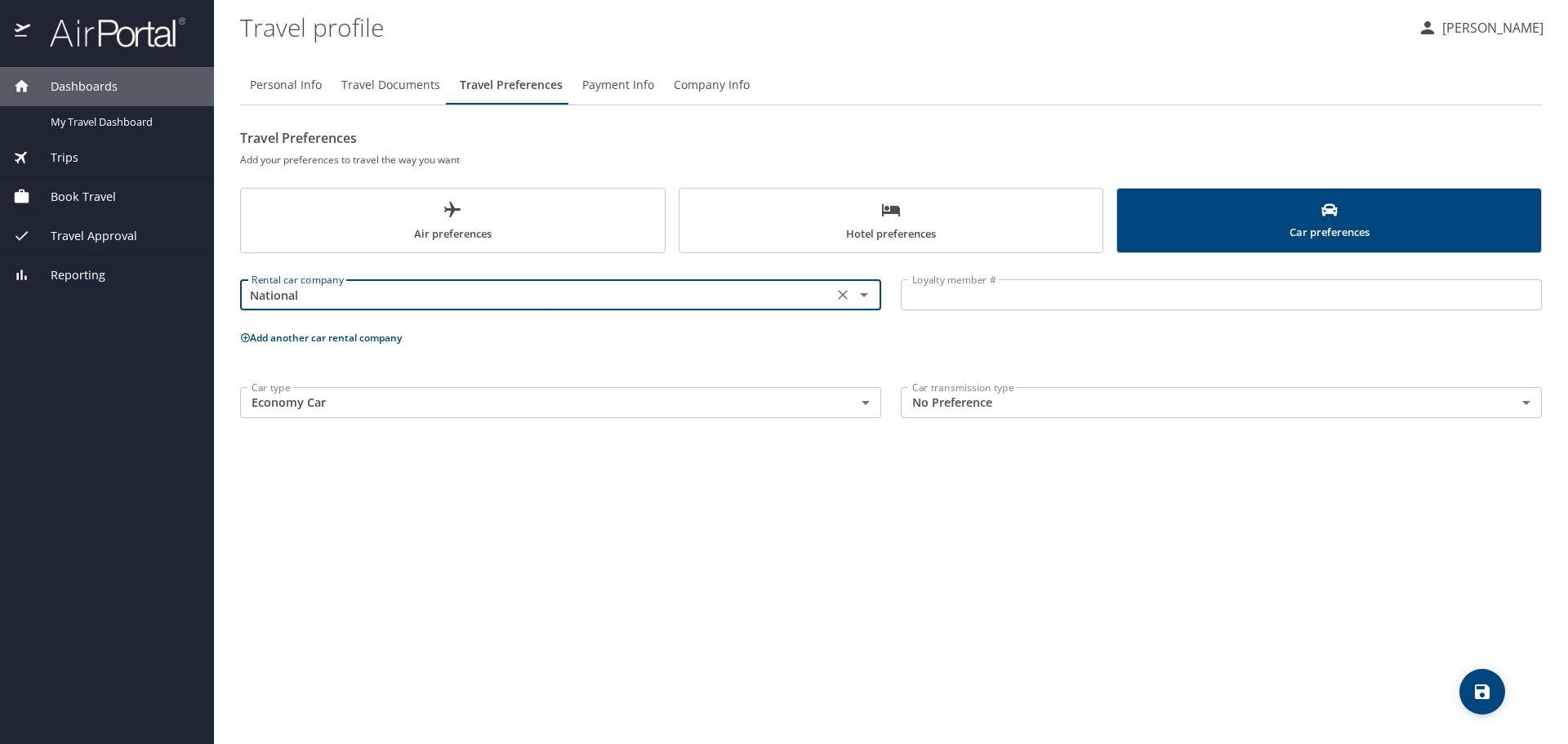
click at [1050, 298] on input "Loyalty member #" at bounding box center [1222, 295] width 641 height 31
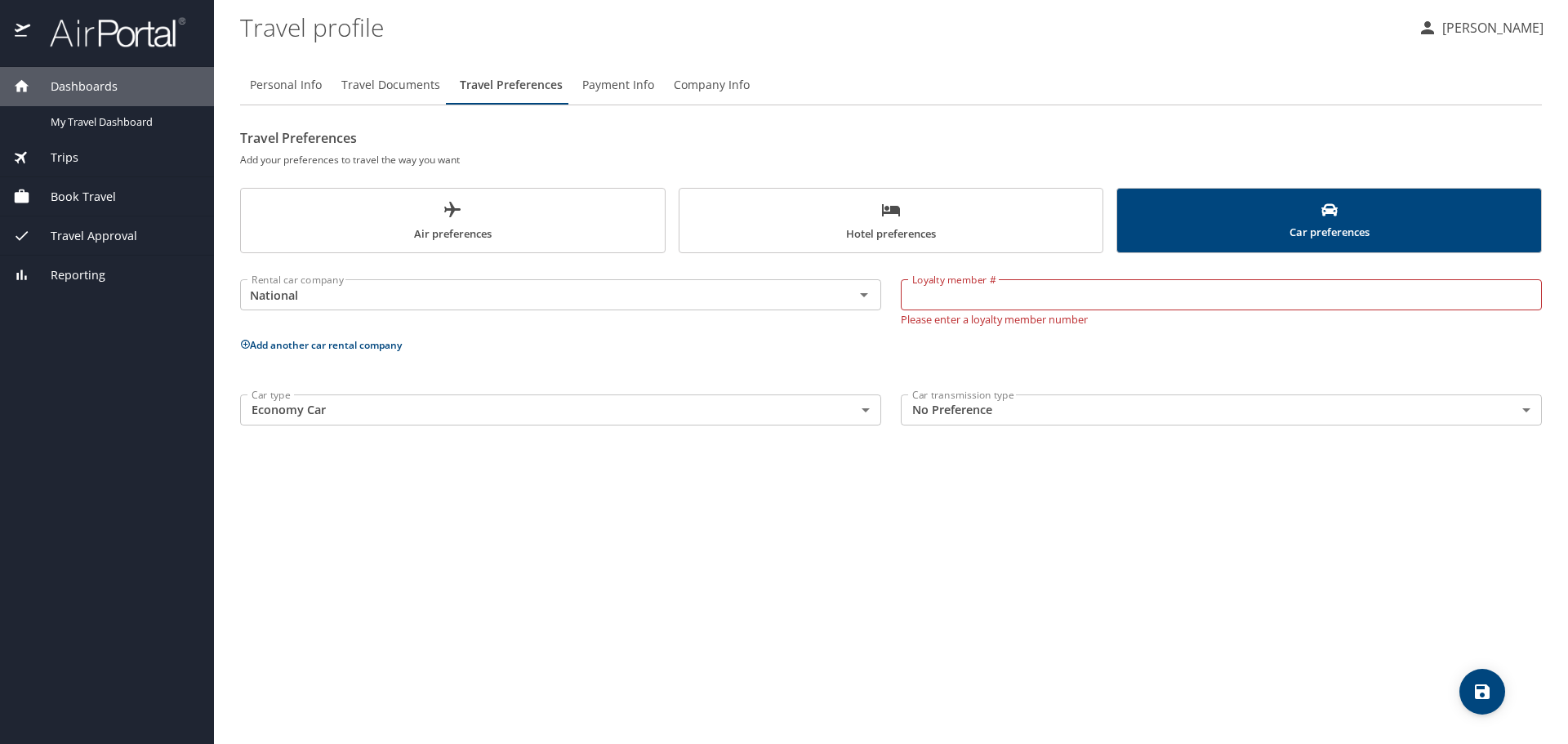
click at [530, 217] on span "Air preferences" at bounding box center [453, 222] width 404 height 43
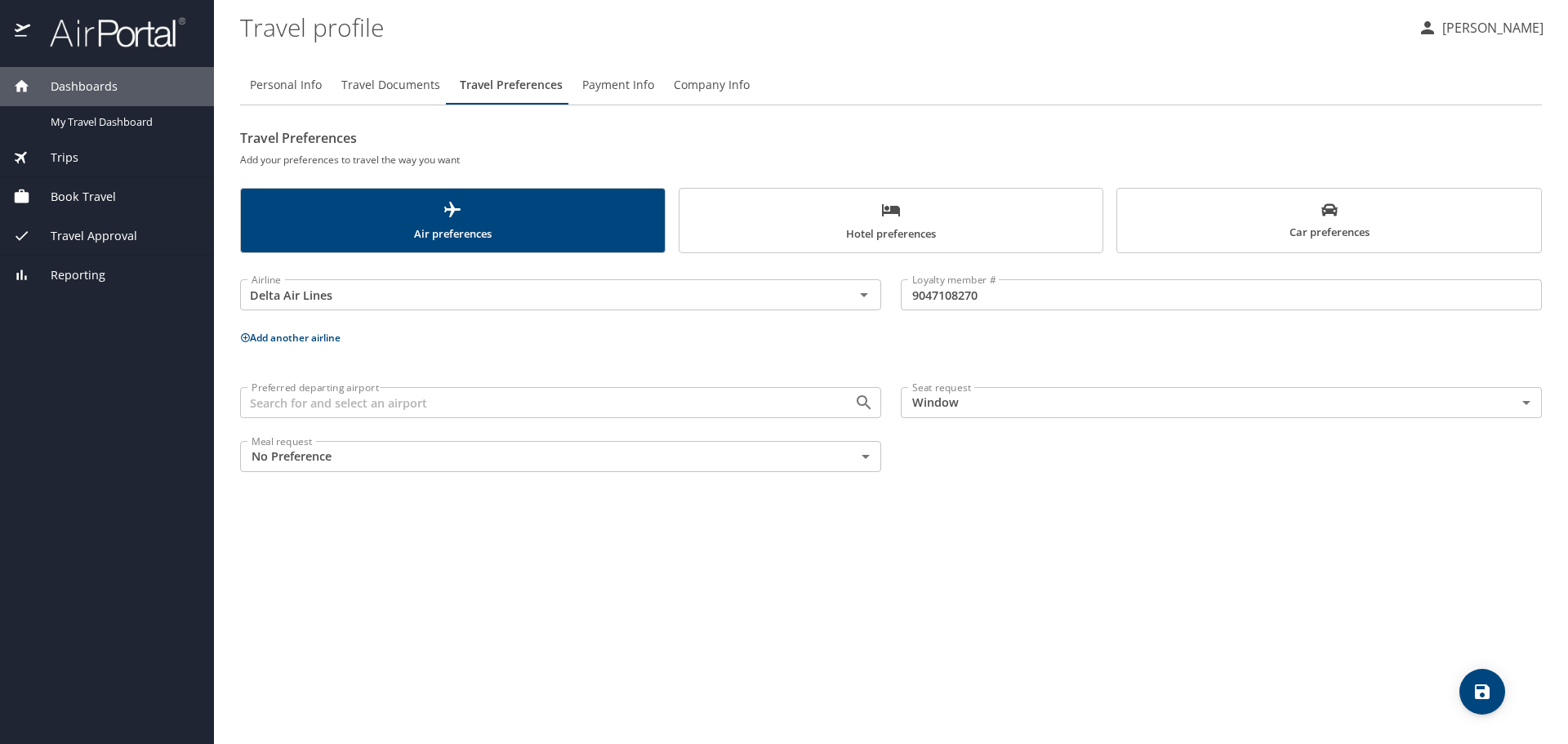
click at [1406, 197] on button "Car preferences" at bounding box center [1329, 221] width 426 height 65
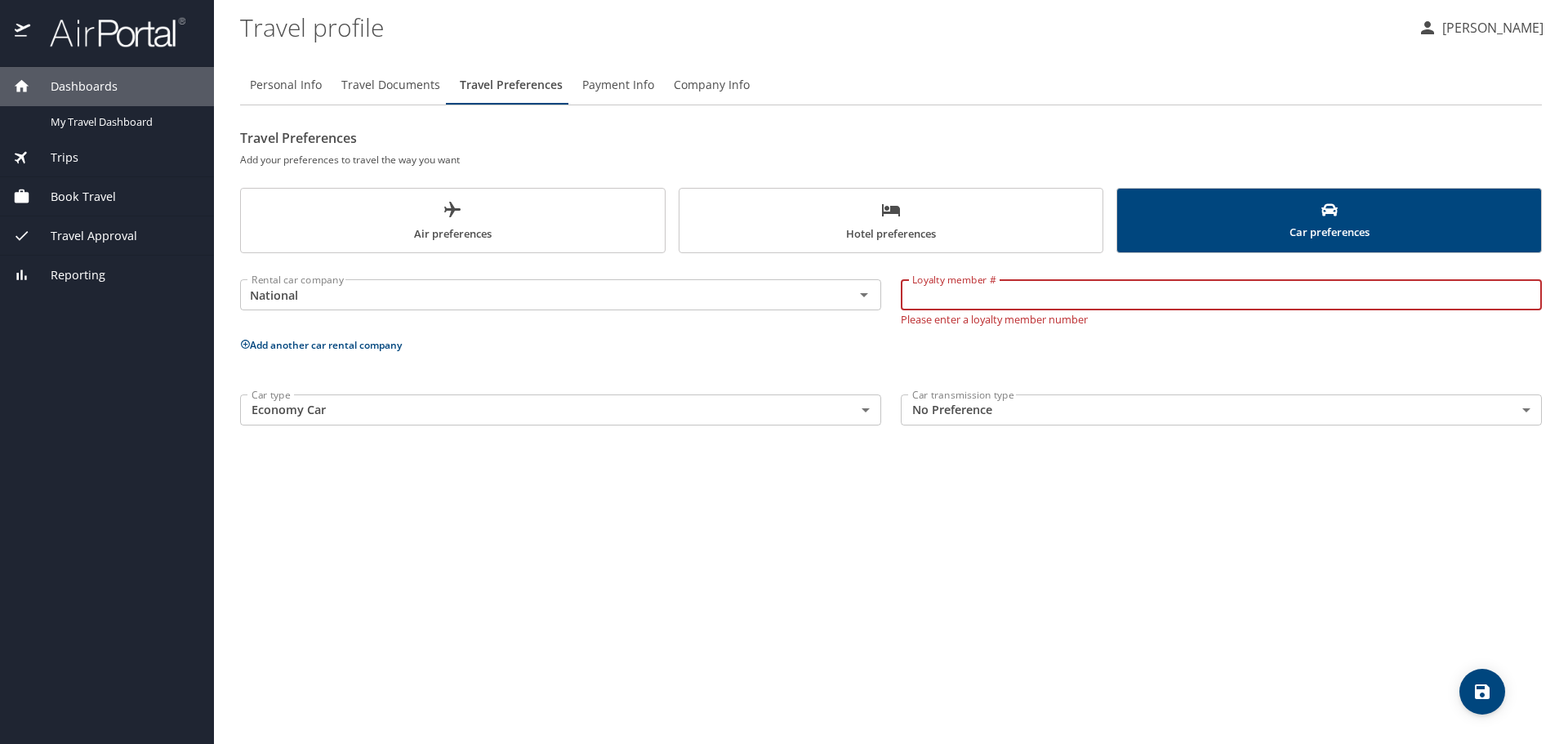
click at [1008, 290] on input "Loyalty member #" at bounding box center [1222, 295] width 641 height 31
type input "921929013"
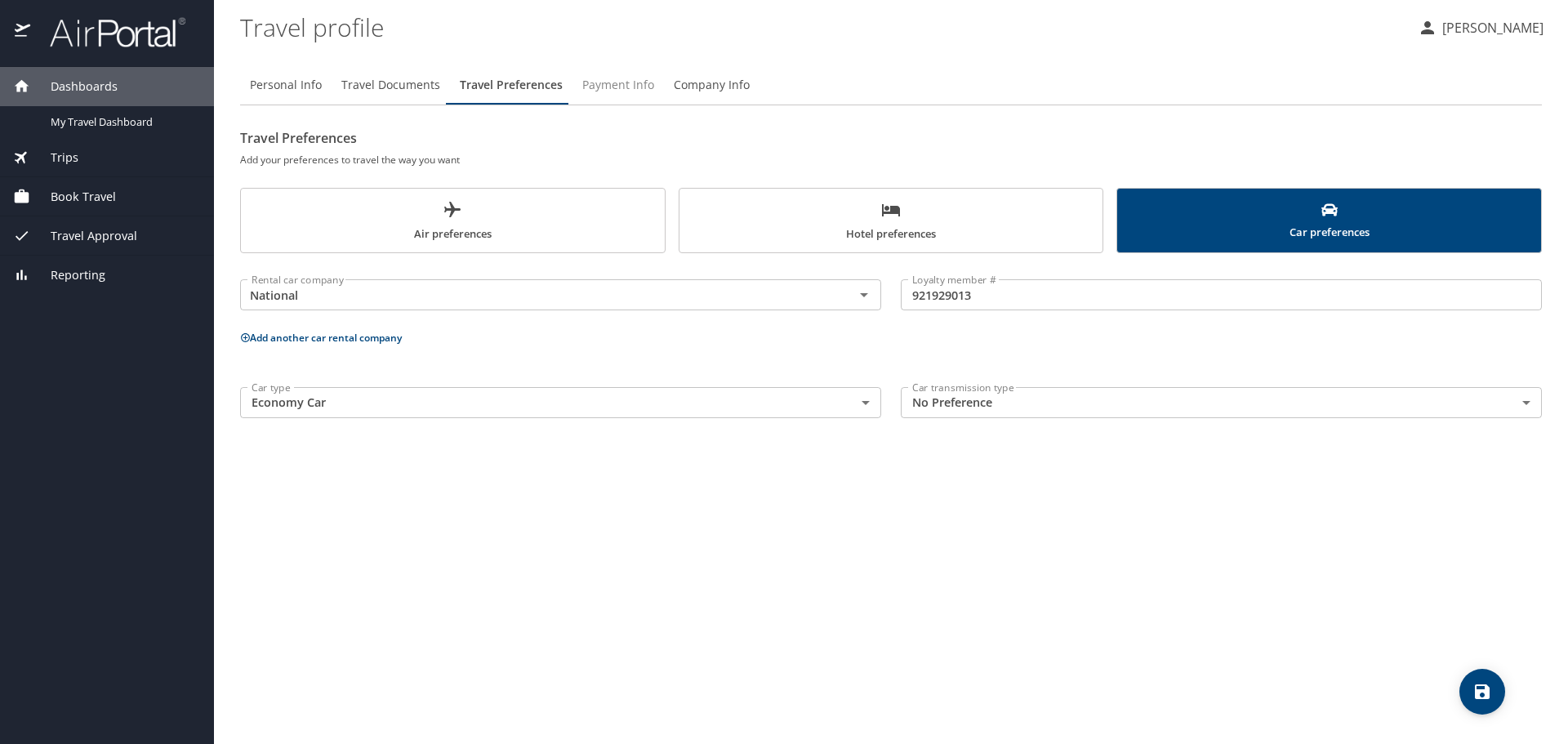
click at [634, 75] on span "Payment Info" at bounding box center [618, 85] width 72 height 21
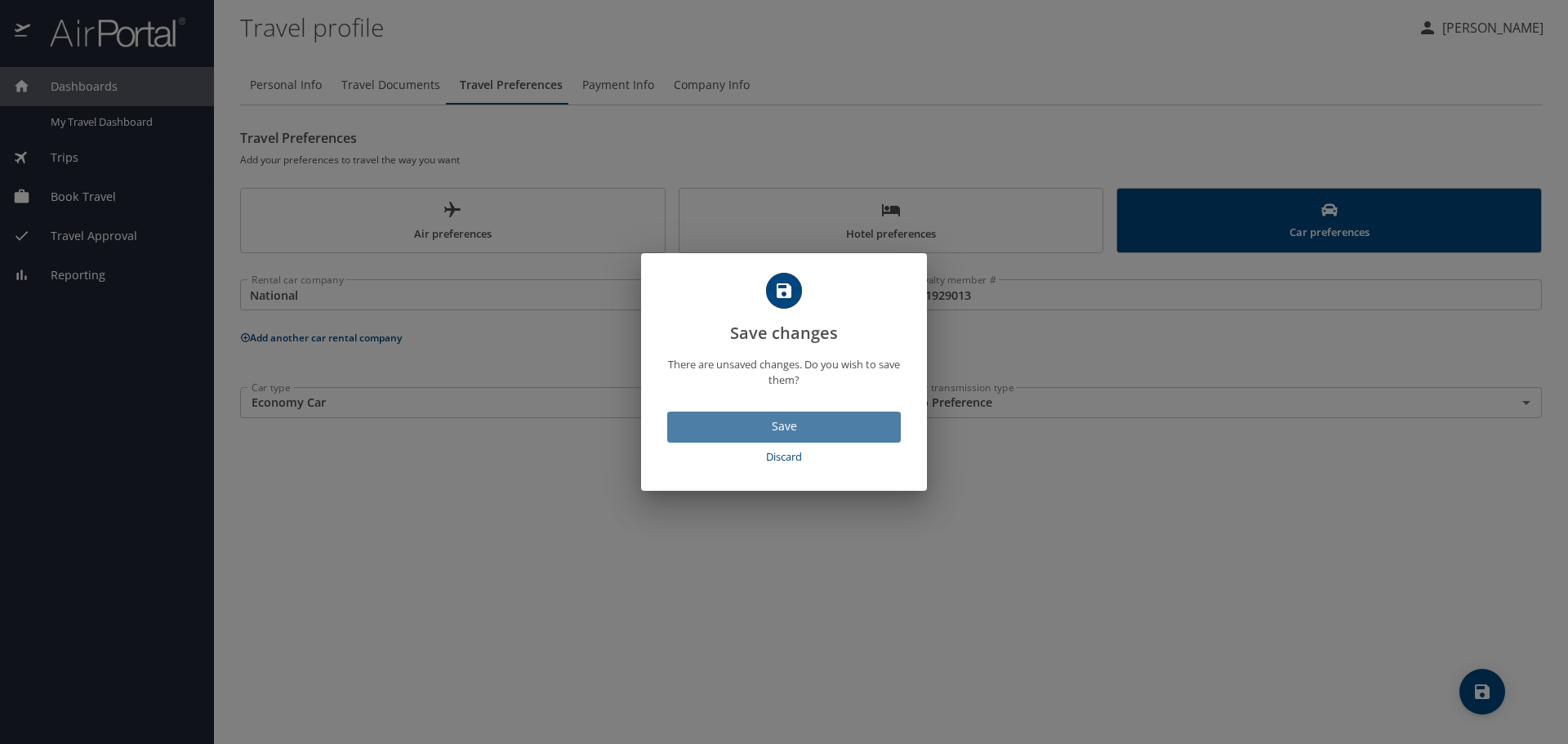
click at [785, 422] on span "Save" at bounding box center [783, 427] width 207 height 21
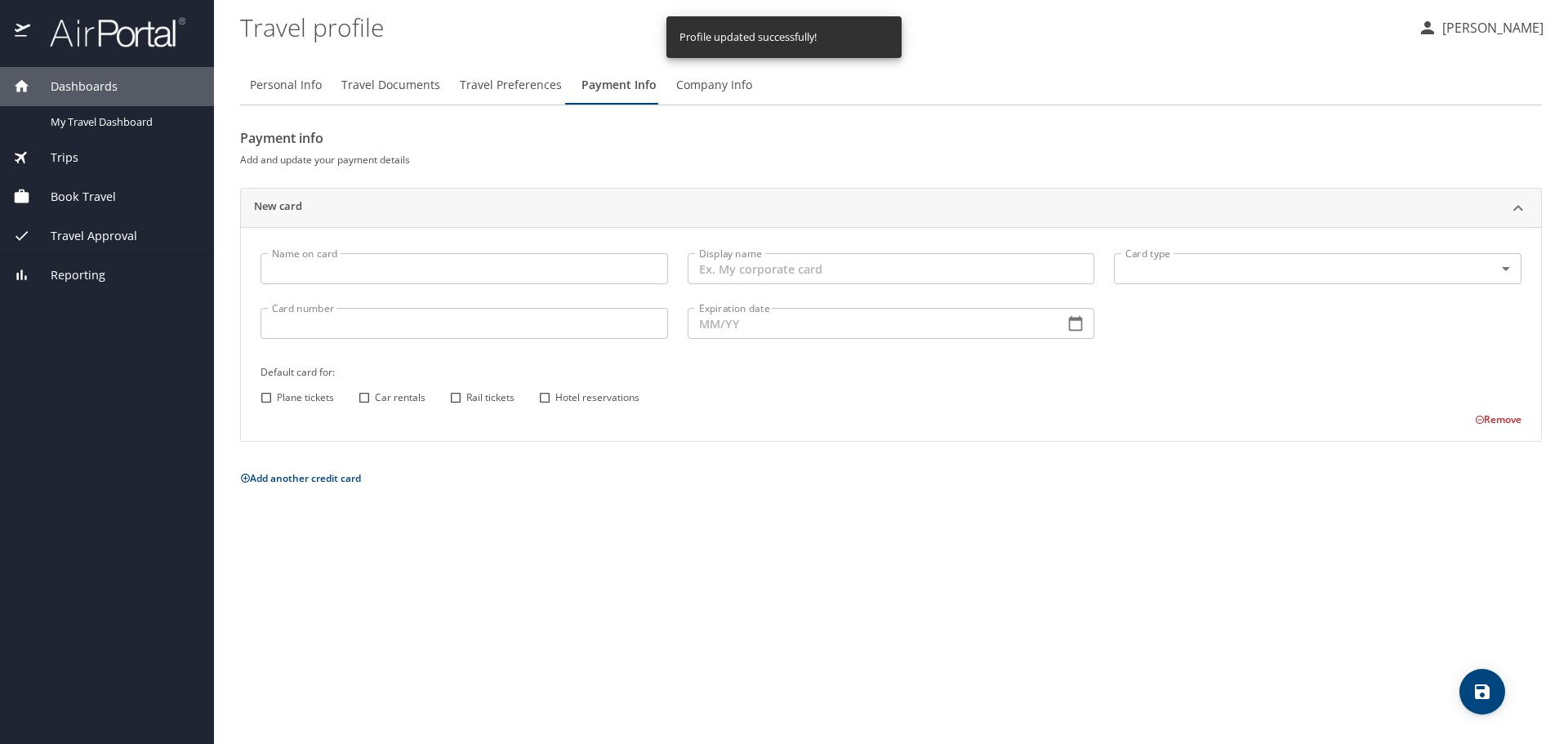
click at [702, 84] on span "Company Info" at bounding box center [714, 85] width 76 height 21
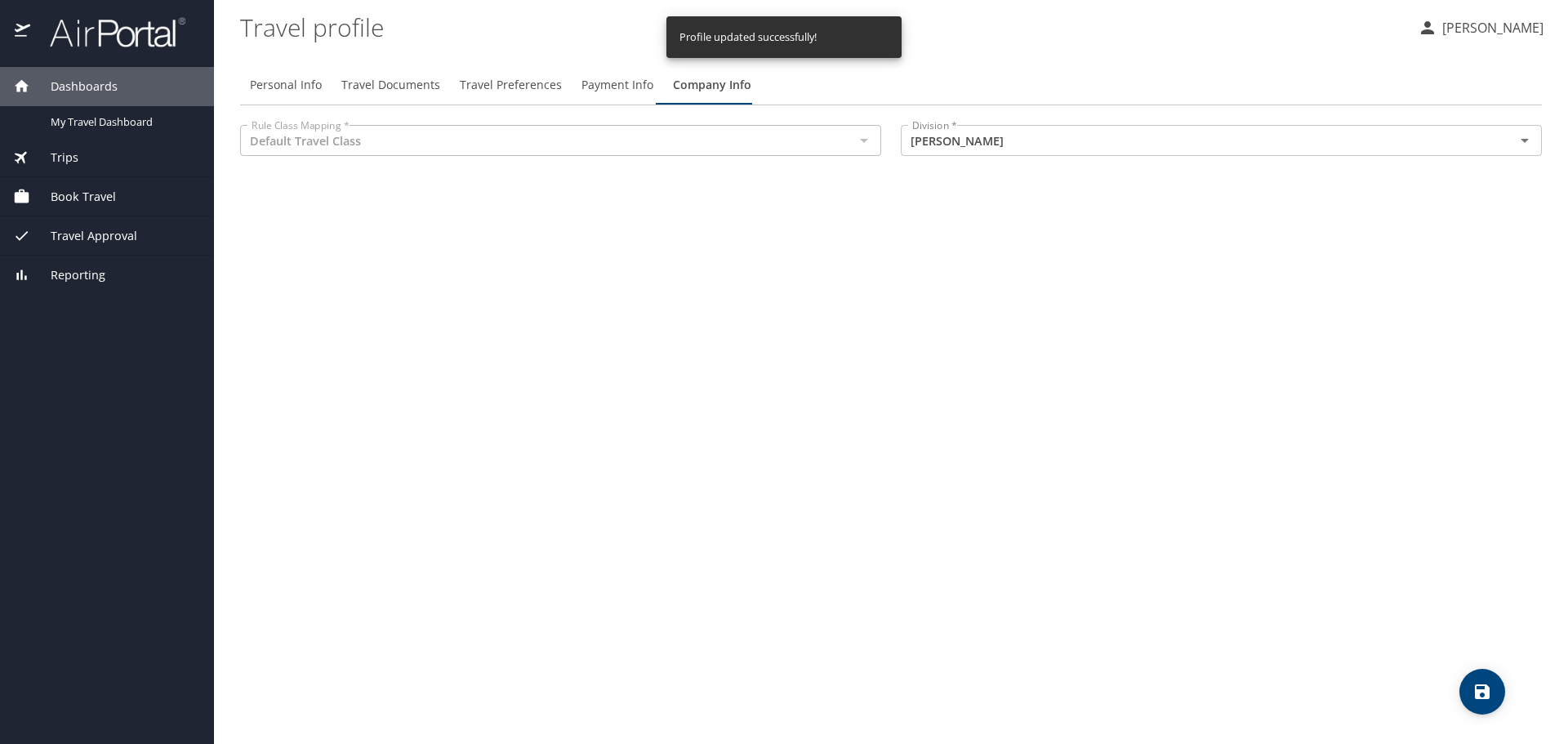
click at [621, 80] on span "Payment Info" at bounding box center [617, 85] width 72 height 21
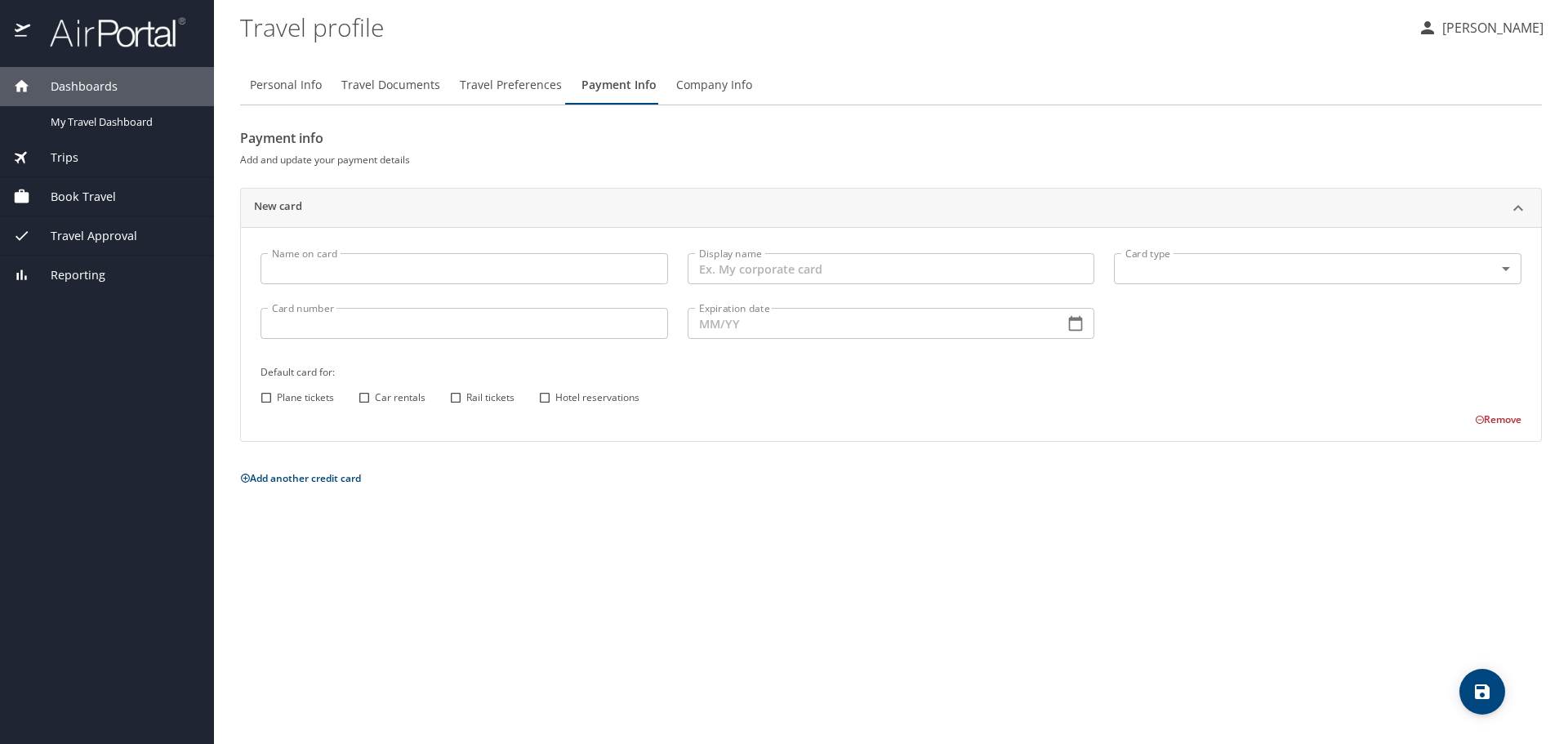
click at [279, 85] on span "Personal Info" at bounding box center [286, 85] width 72 height 21
select select "US"
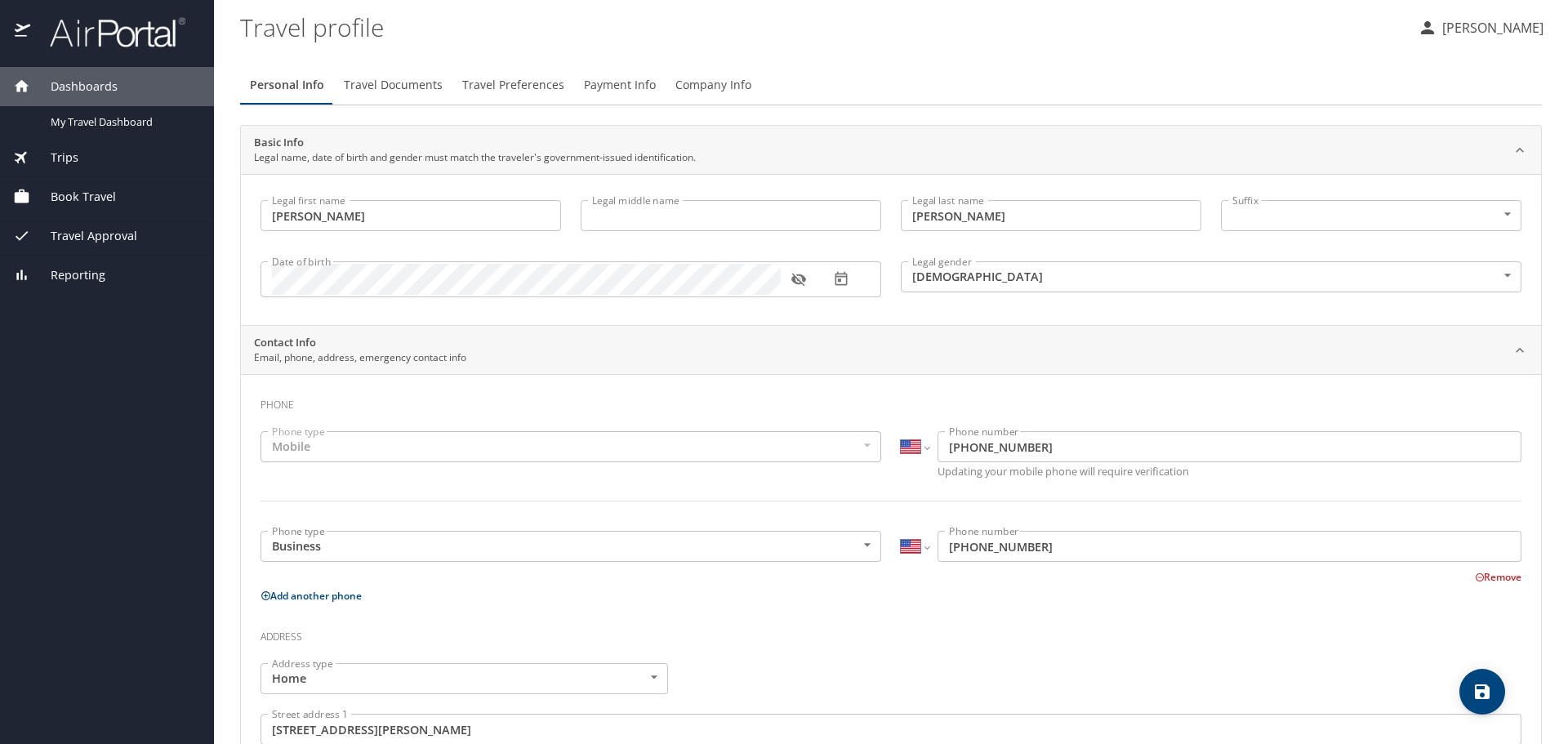
click at [83, 156] on div "Trips" at bounding box center [107, 157] width 188 height 18
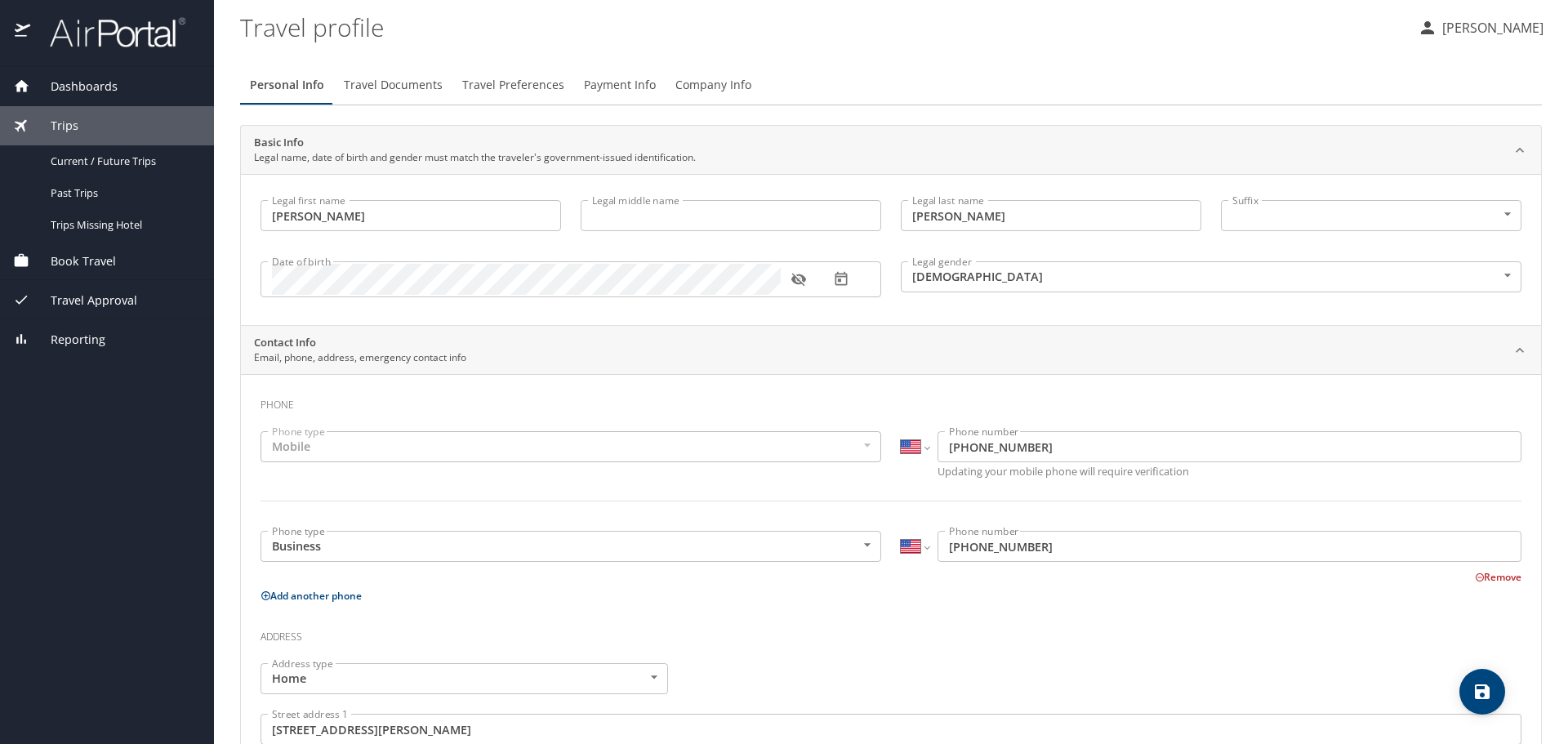
click at [129, 90] on div "Dashboards" at bounding box center [107, 86] width 188 height 18
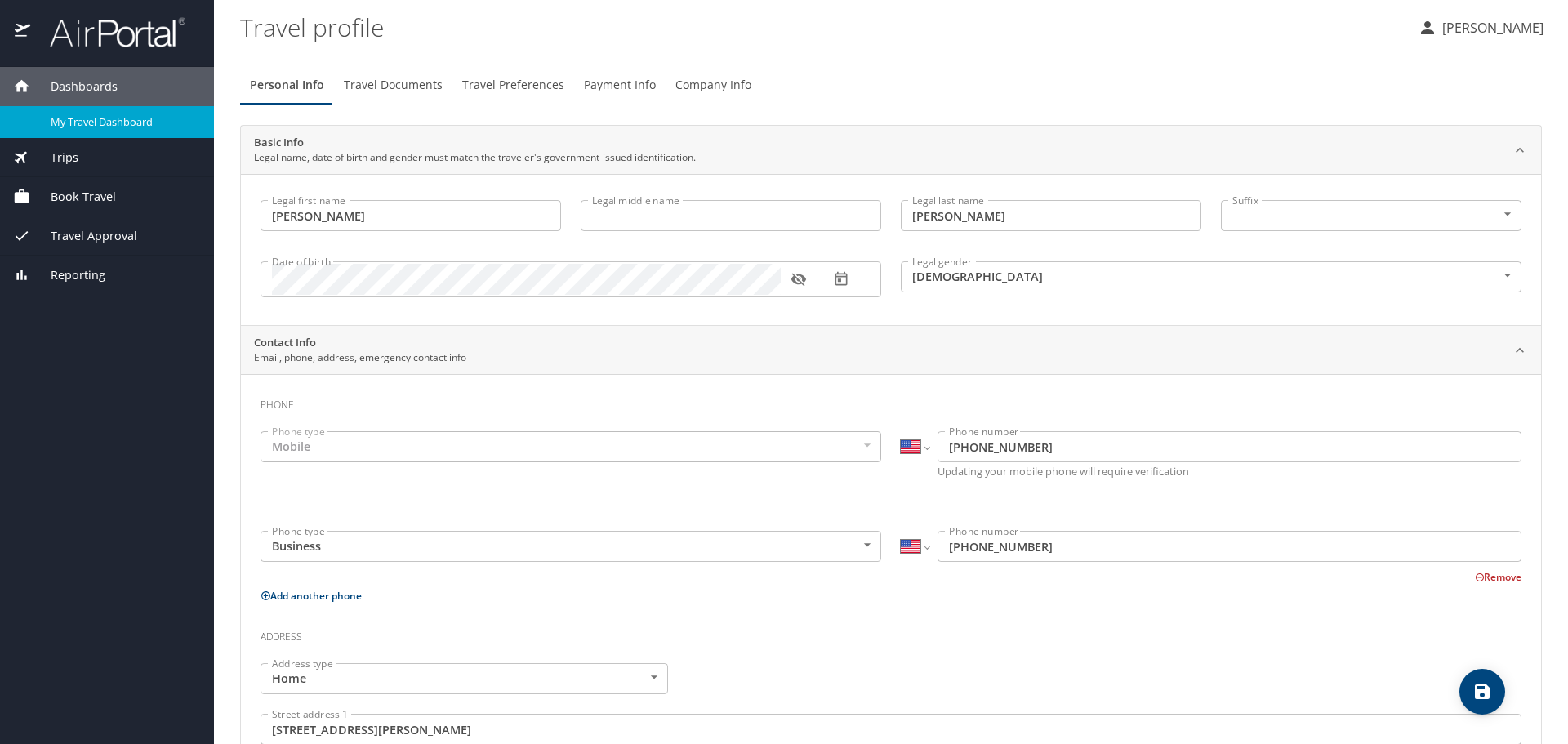
click at [107, 131] on div "My Travel Dashboard" at bounding box center [107, 122] width 188 height 19
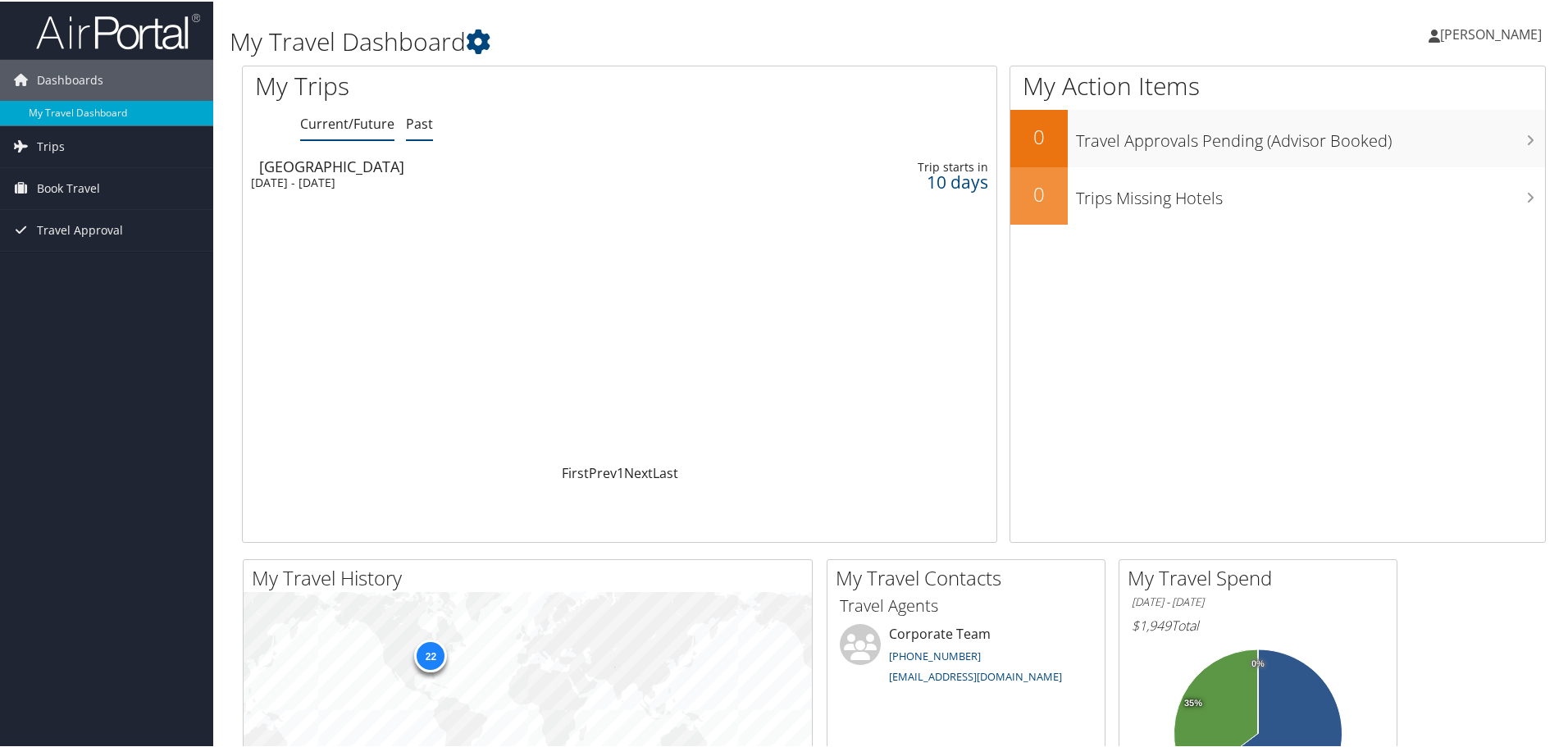
click at [421, 120] on link "Past" at bounding box center [419, 122] width 27 height 18
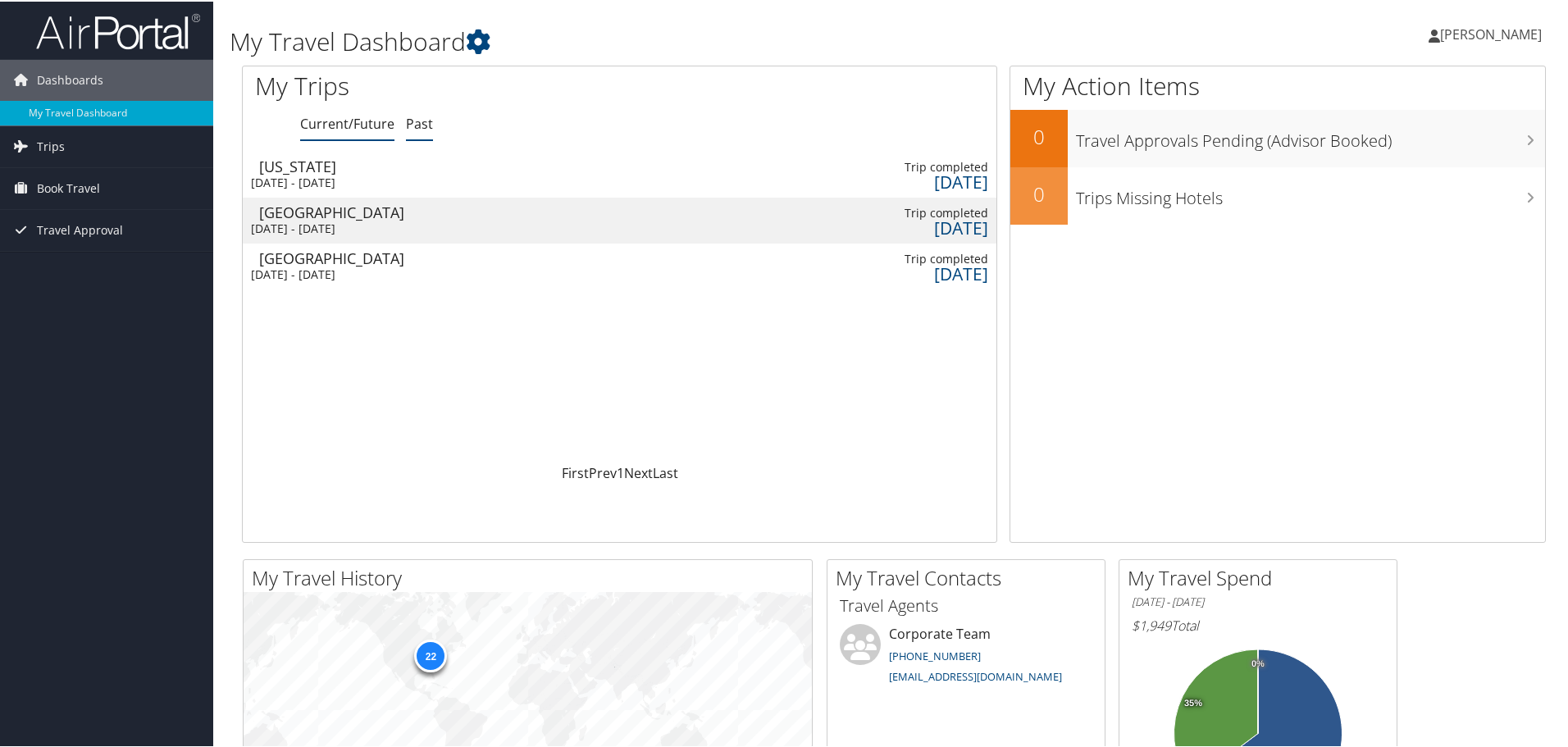
click at [331, 118] on link "Current/Future" at bounding box center [347, 122] width 94 height 18
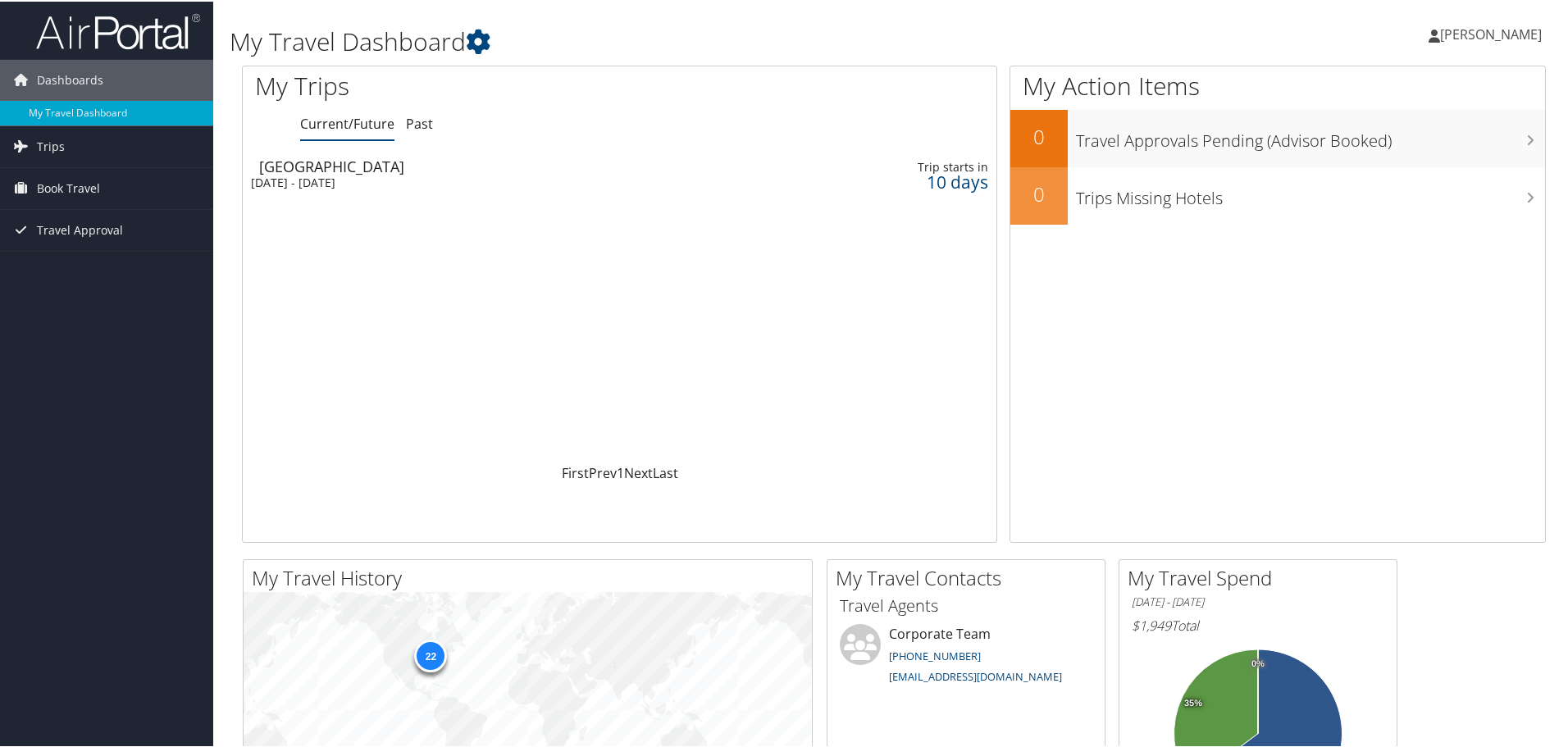
click at [1490, 27] on span "[PERSON_NAME]" at bounding box center [1491, 33] width 102 height 18
click at [1413, 95] on link "My Settings" at bounding box center [1447, 90] width 183 height 28
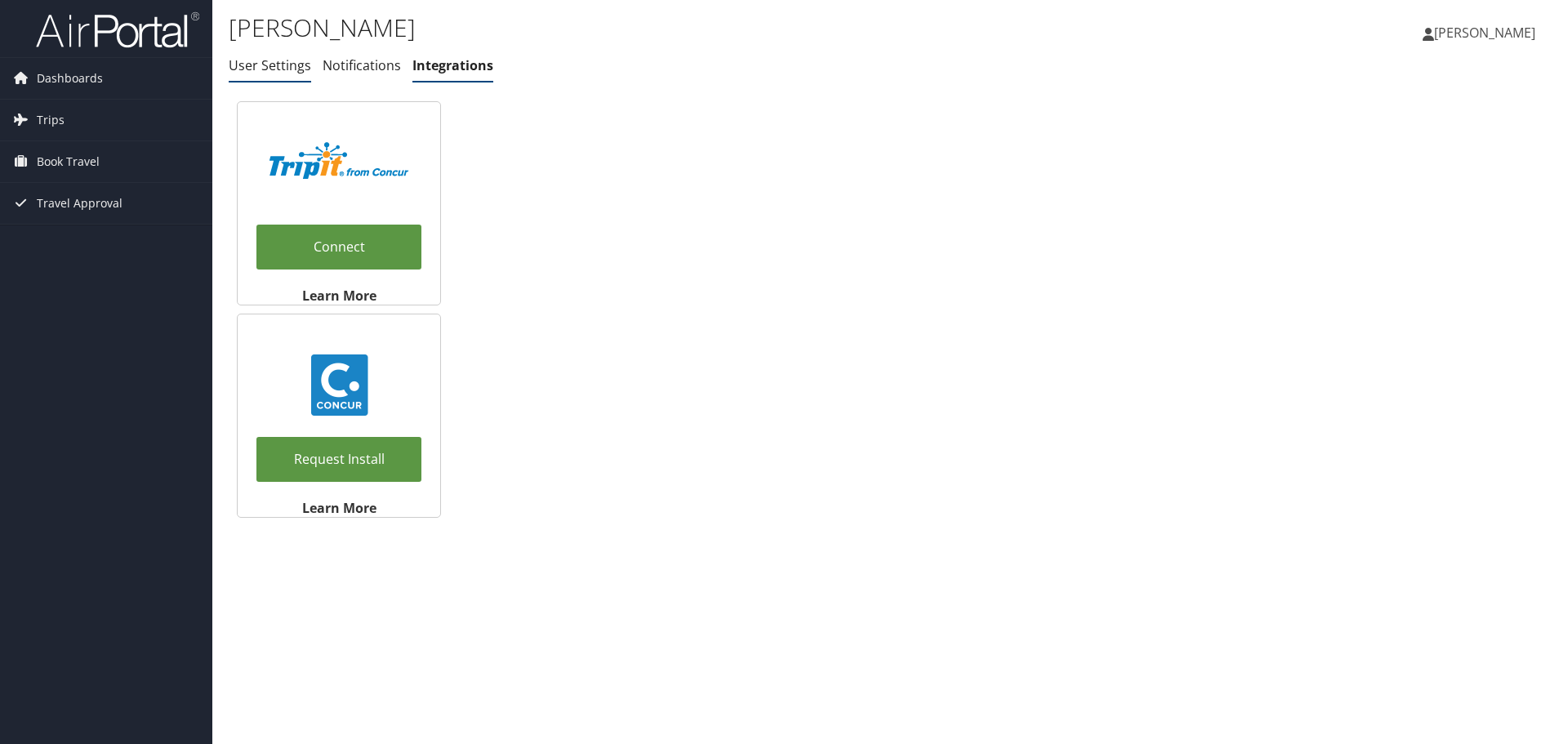
click at [260, 65] on link "User Settings" at bounding box center [270, 65] width 83 height 18
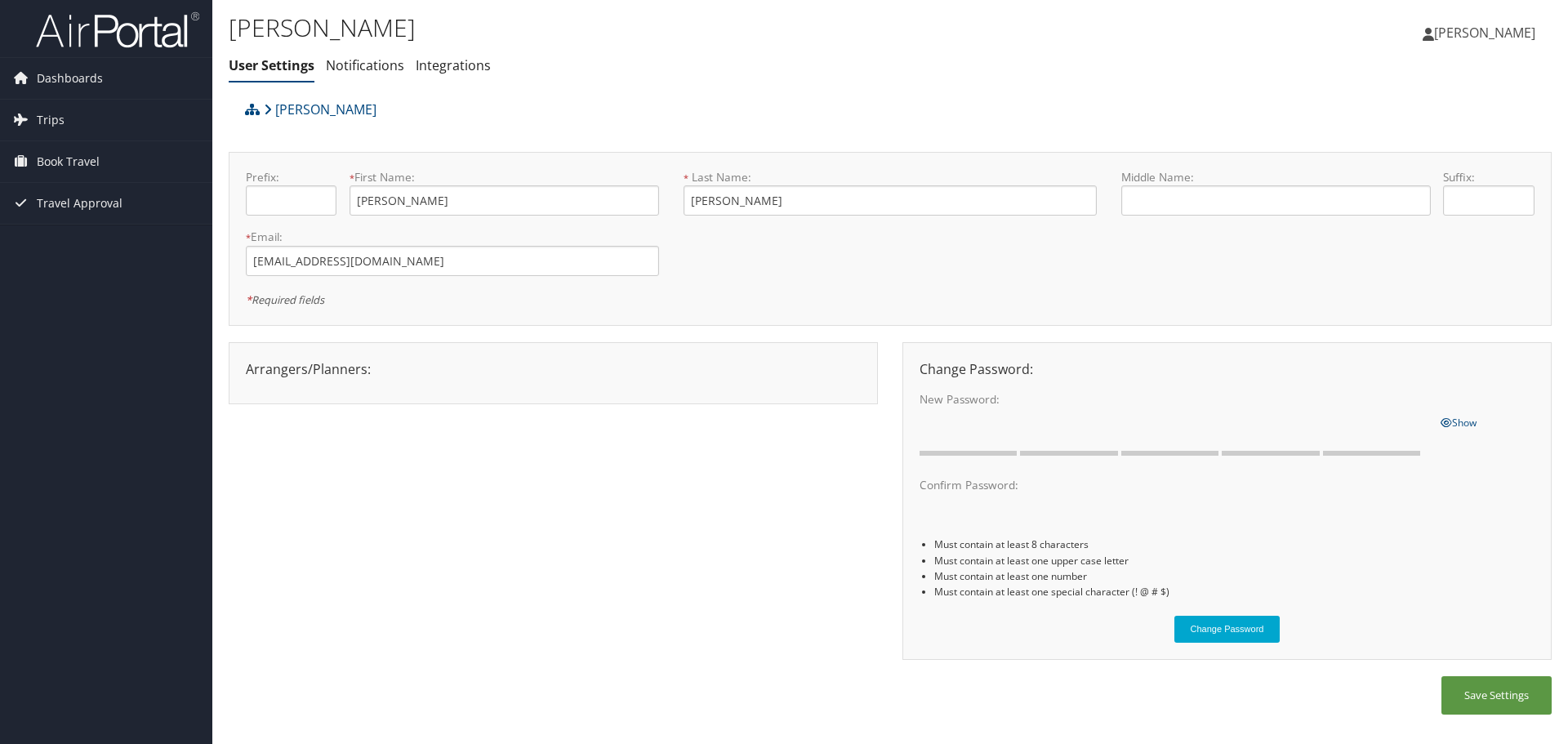
click at [1434, 29] on icon at bounding box center [1428, 34] width 11 height 13
click at [1381, 262] on link "Sign Out" at bounding box center [1443, 267] width 182 height 28
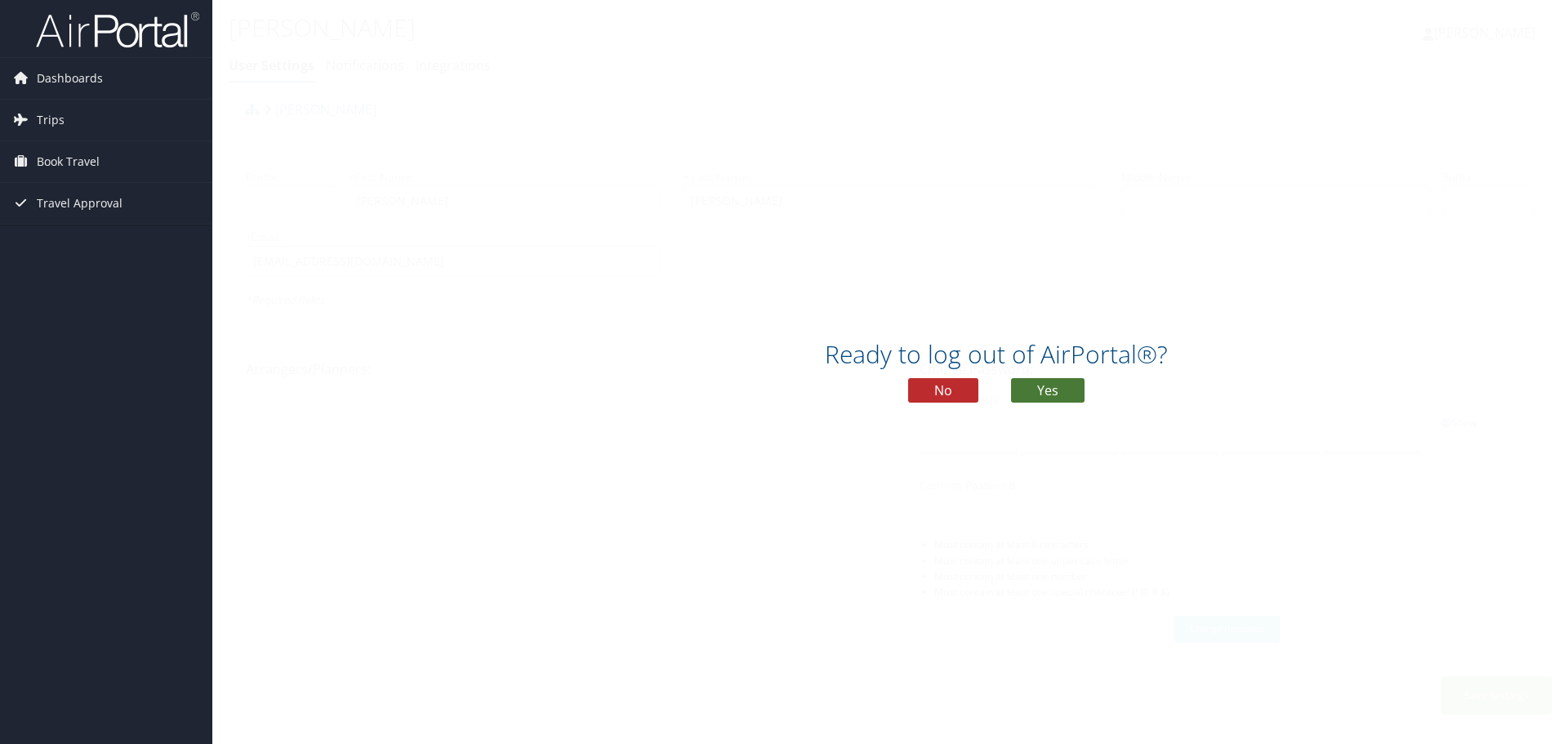
click at [1044, 388] on button "Yes" at bounding box center [1048, 390] width 74 height 25
